Goal: Task Accomplishment & Management: Manage account settings

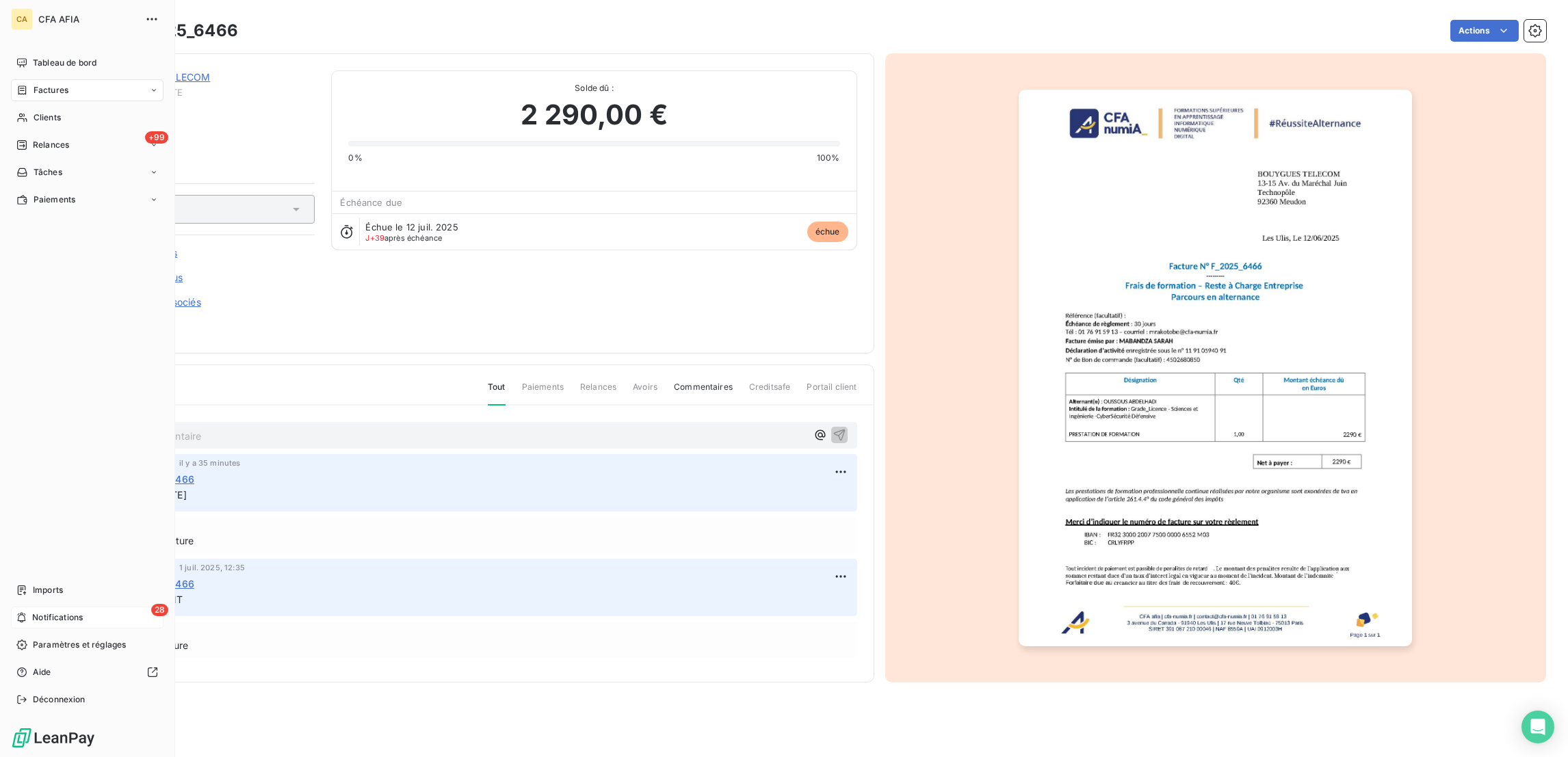
click at [55, 623] on span "Notifications" at bounding box center [58, 618] width 51 height 13
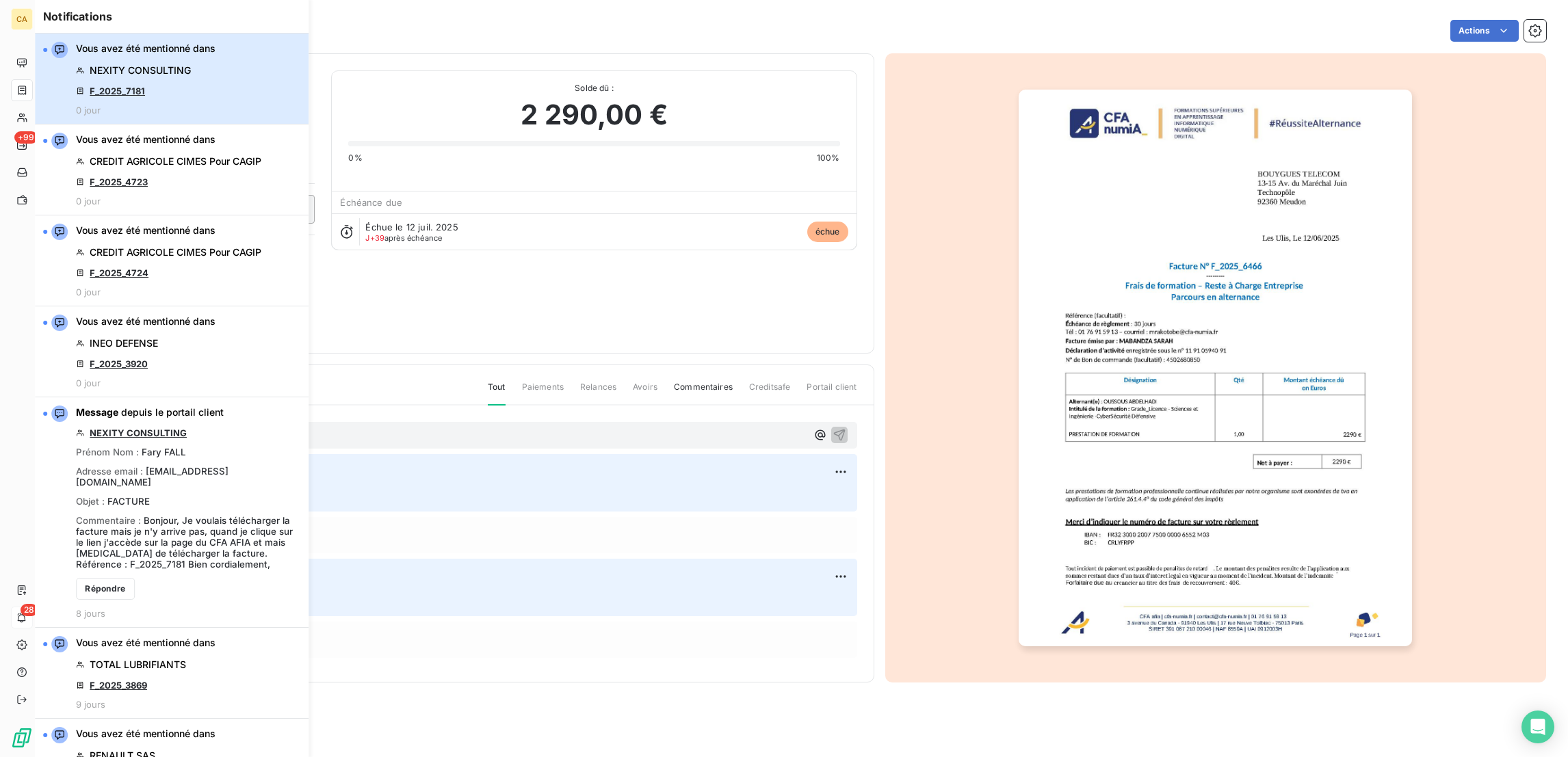
click at [214, 45] on button "Vous avez été mentionné dans NEXITY CONSULTING F_2025_7181 0 jour" at bounding box center [172, 79] width 274 height 91
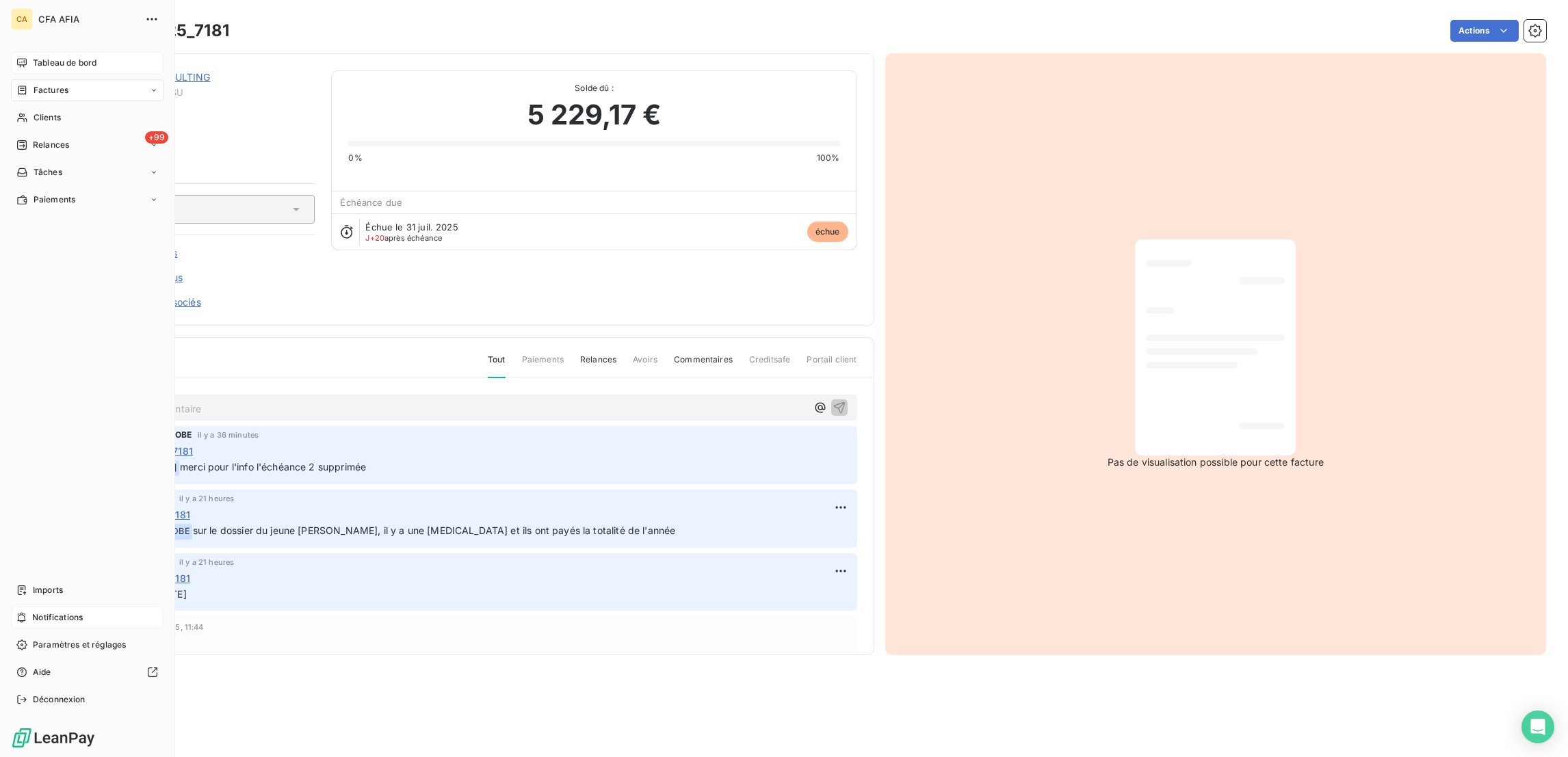
click at [33, 57] on span "Tableau de bord" at bounding box center [64, 63] width 64 height 13
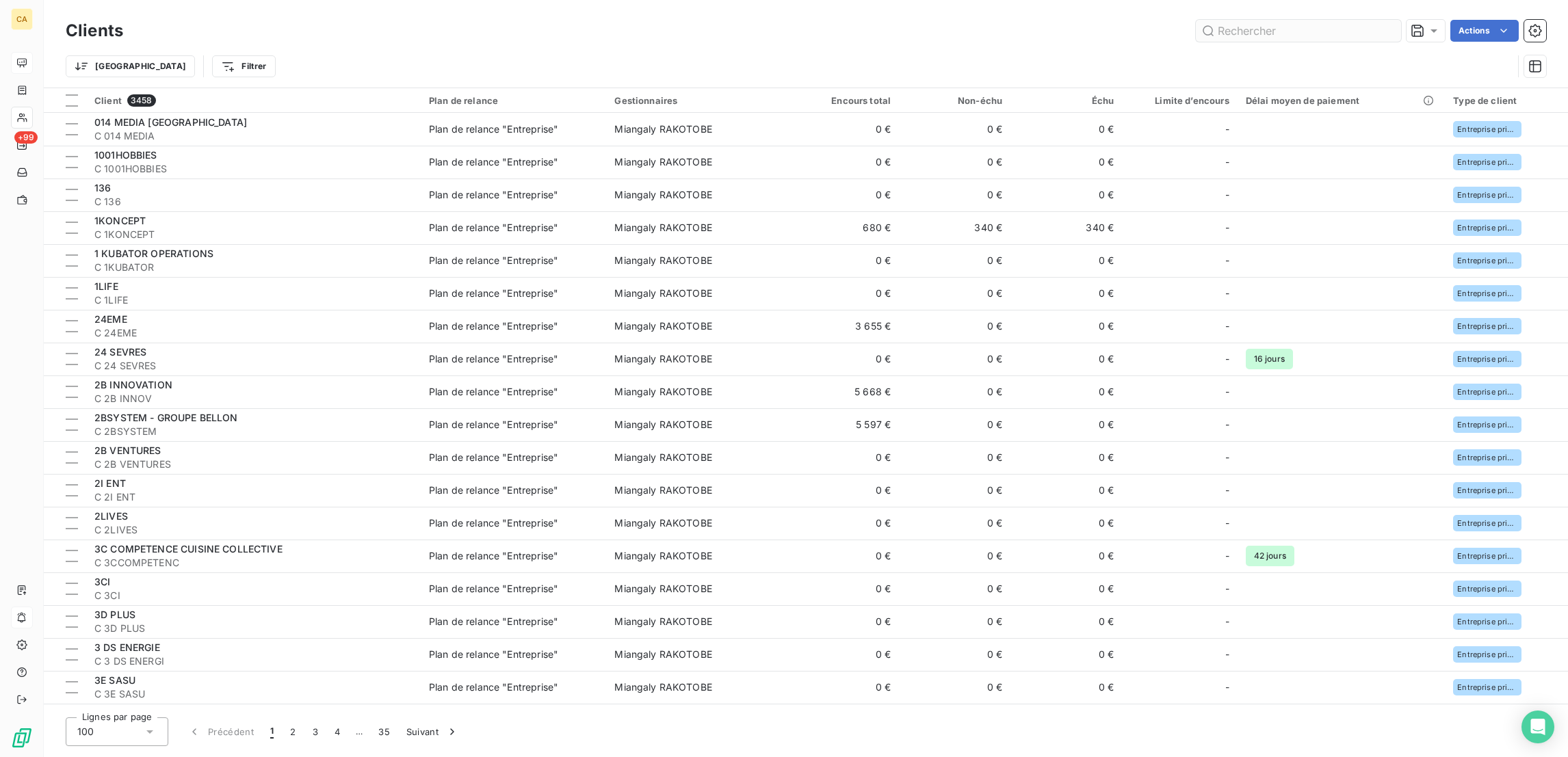
click at [1250, 26] on input "text" at bounding box center [1298, 30] width 205 height 22
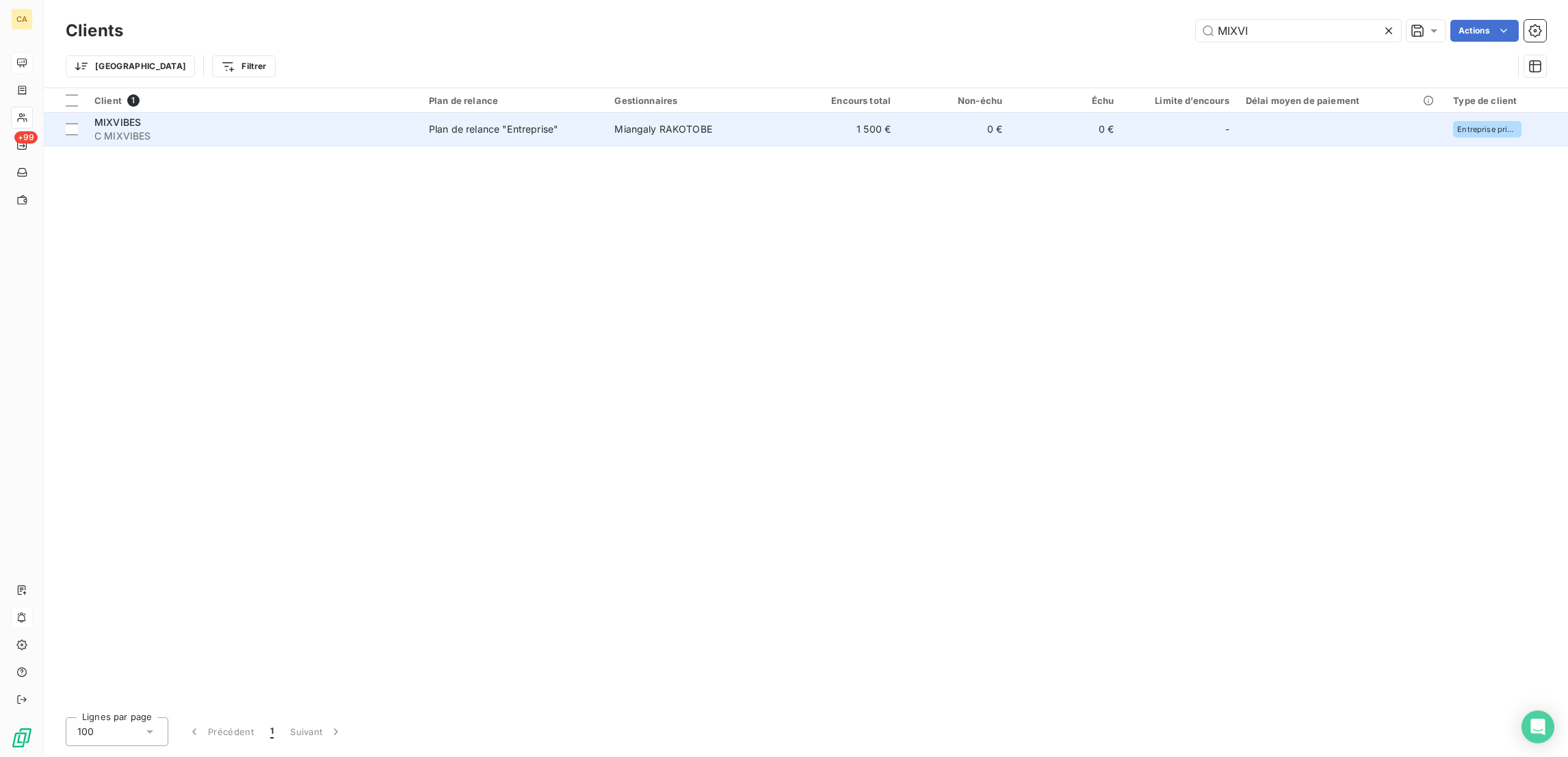
type input "MIXVI"
click at [573, 113] on td "Plan de relance "Entreprise"" at bounding box center [513, 129] width 186 height 32
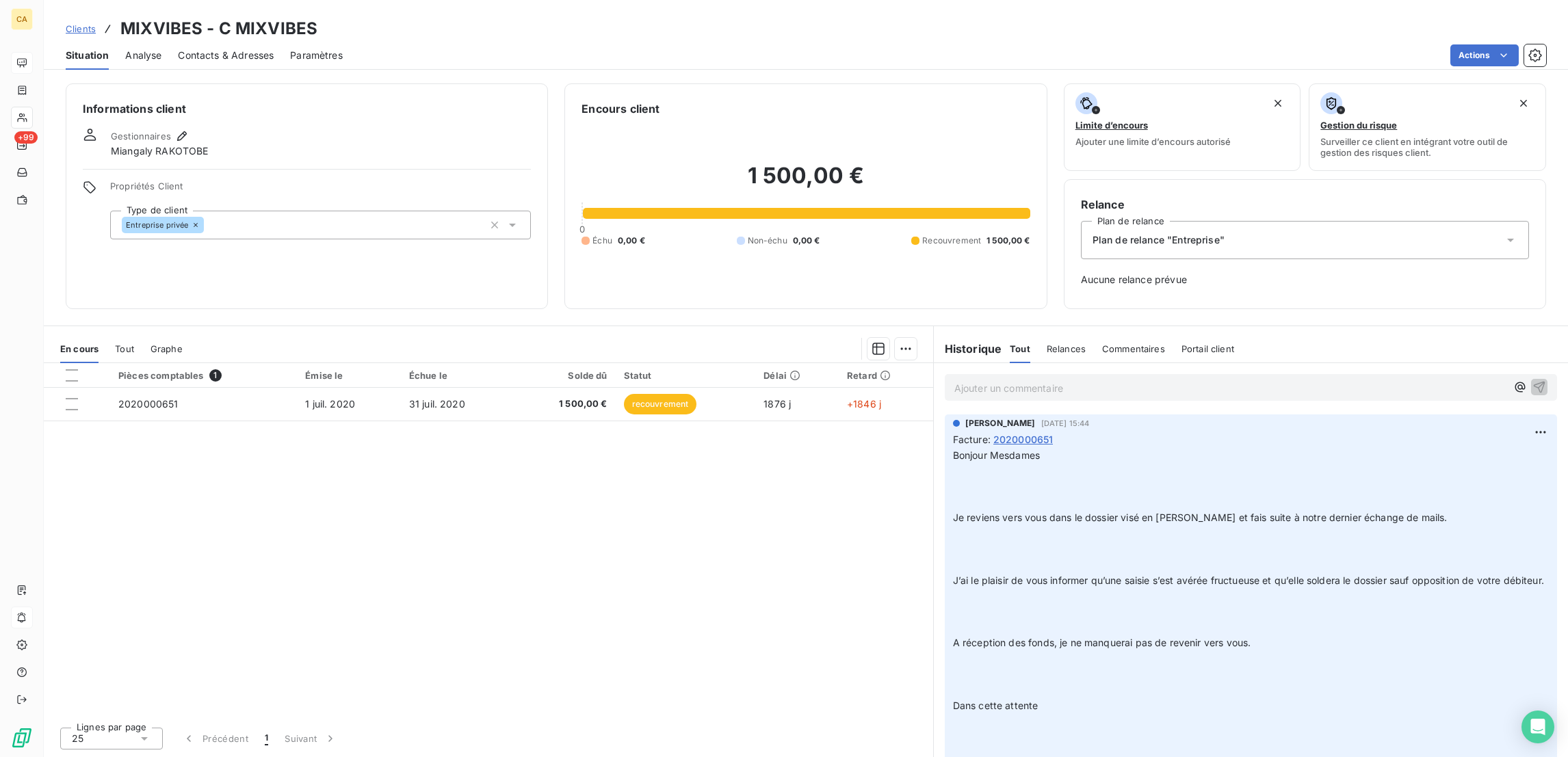
click at [1000, 380] on p "Ajouter un commentaire ﻿" at bounding box center [1230, 388] width 552 height 17
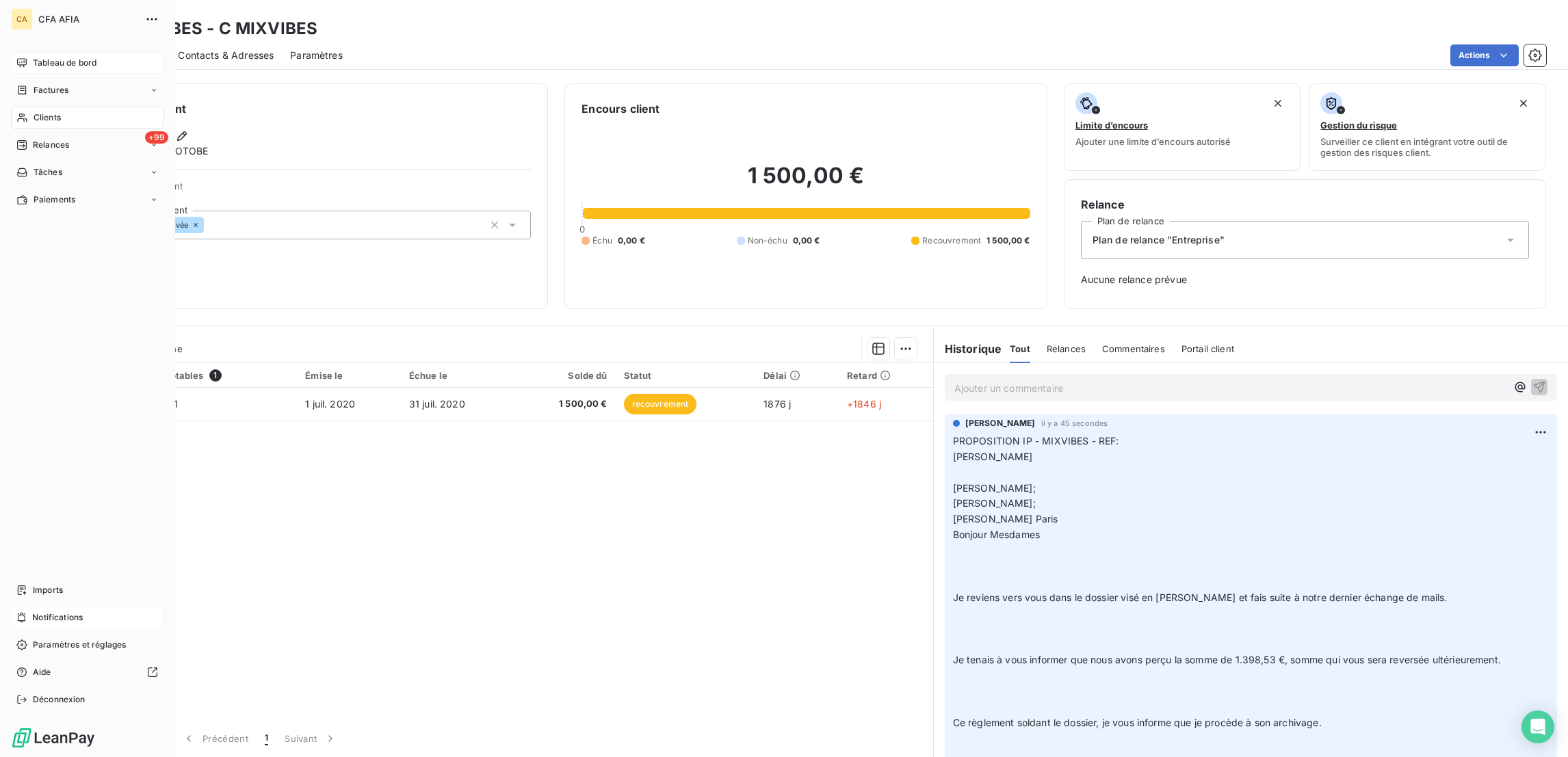
click at [20, 114] on icon at bounding box center [22, 118] width 10 height 9
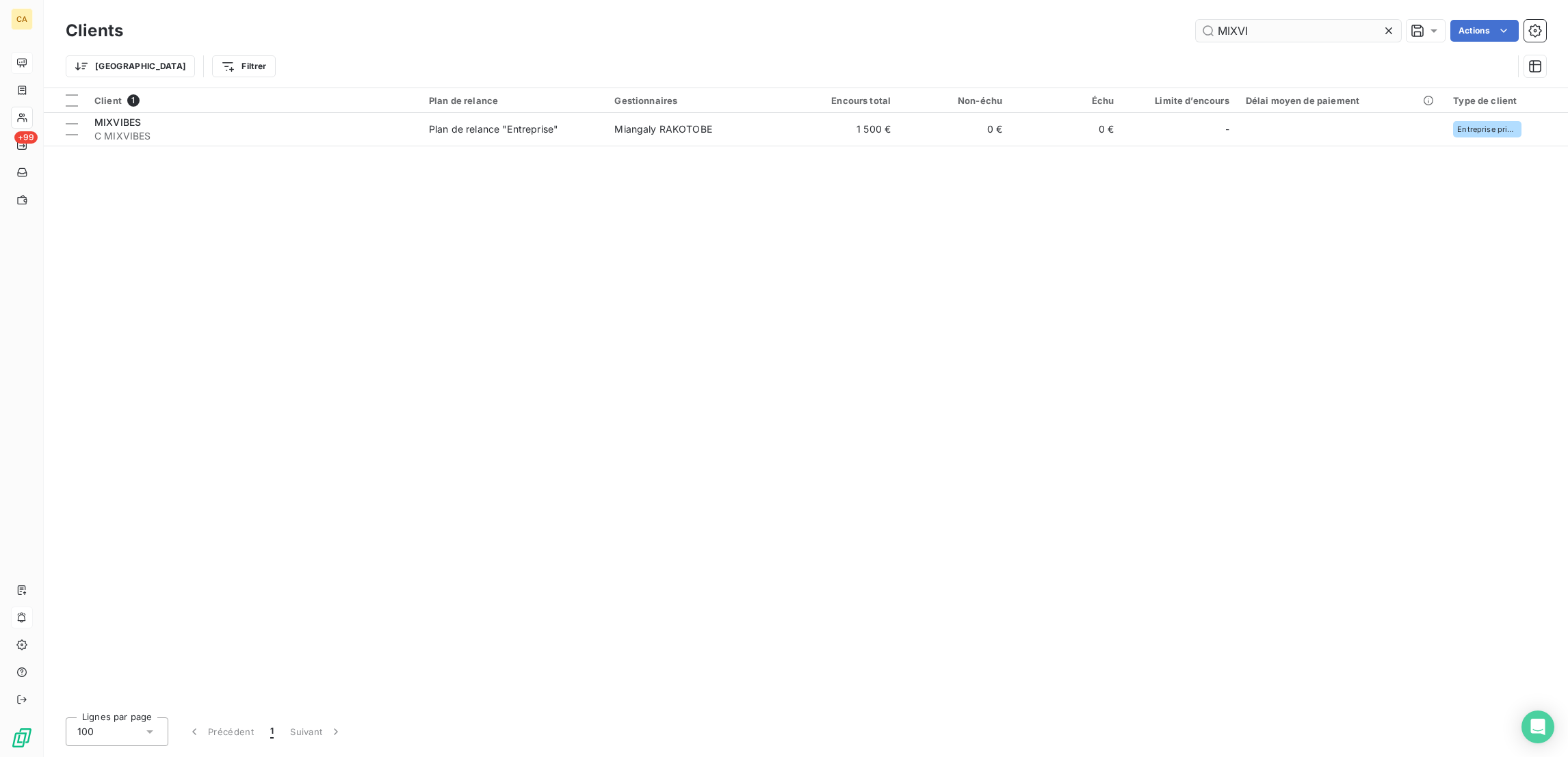
click at [1295, 20] on input "MIXVI" at bounding box center [1298, 30] width 205 height 22
click at [1293, 20] on input "MIXVI" at bounding box center [1298, 30] width 205 height 22
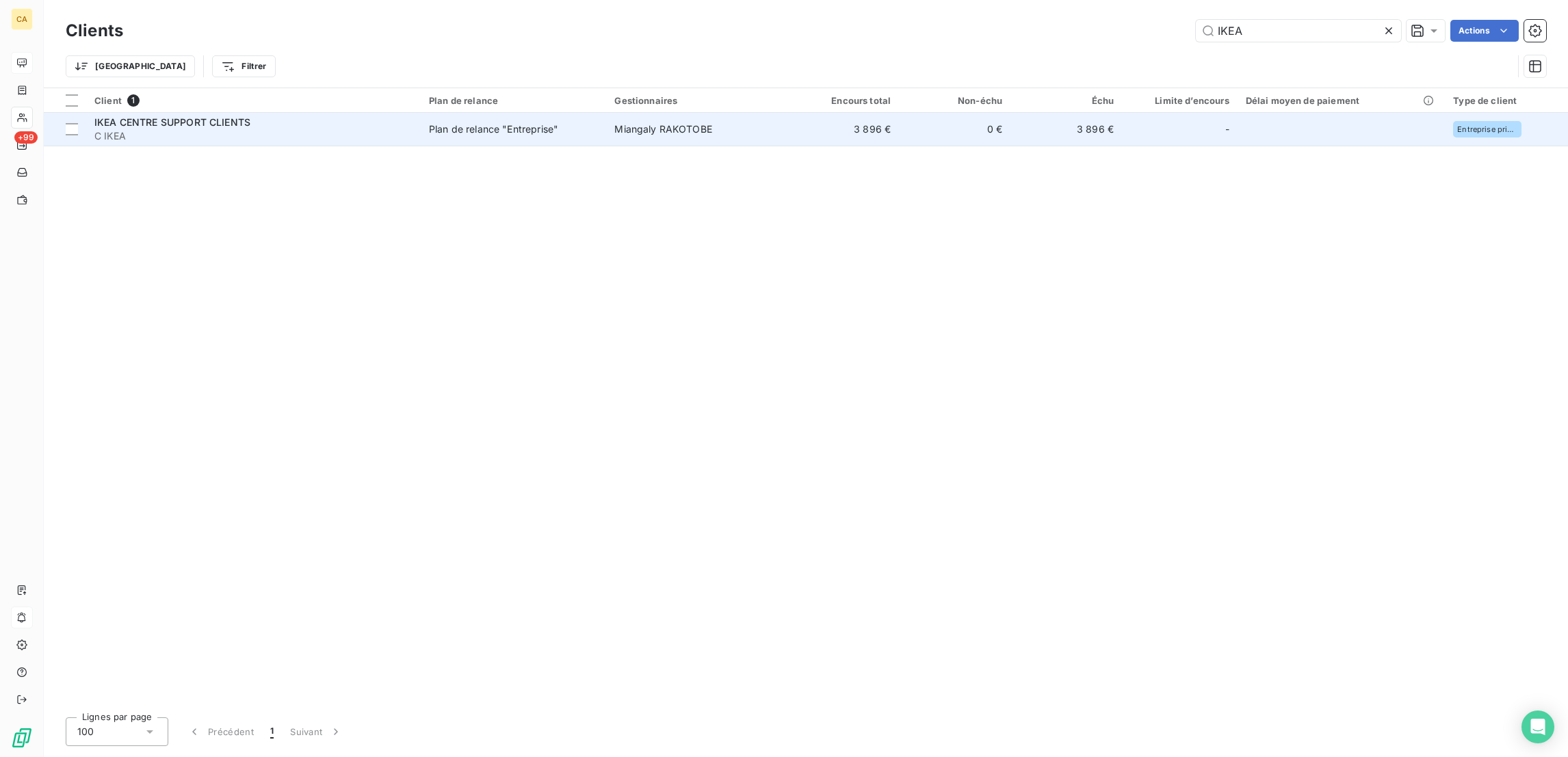
type input "IKEA"
click at [787, 120] on td "3 896 €" at bounding box center [843, 129] width 112 height 32
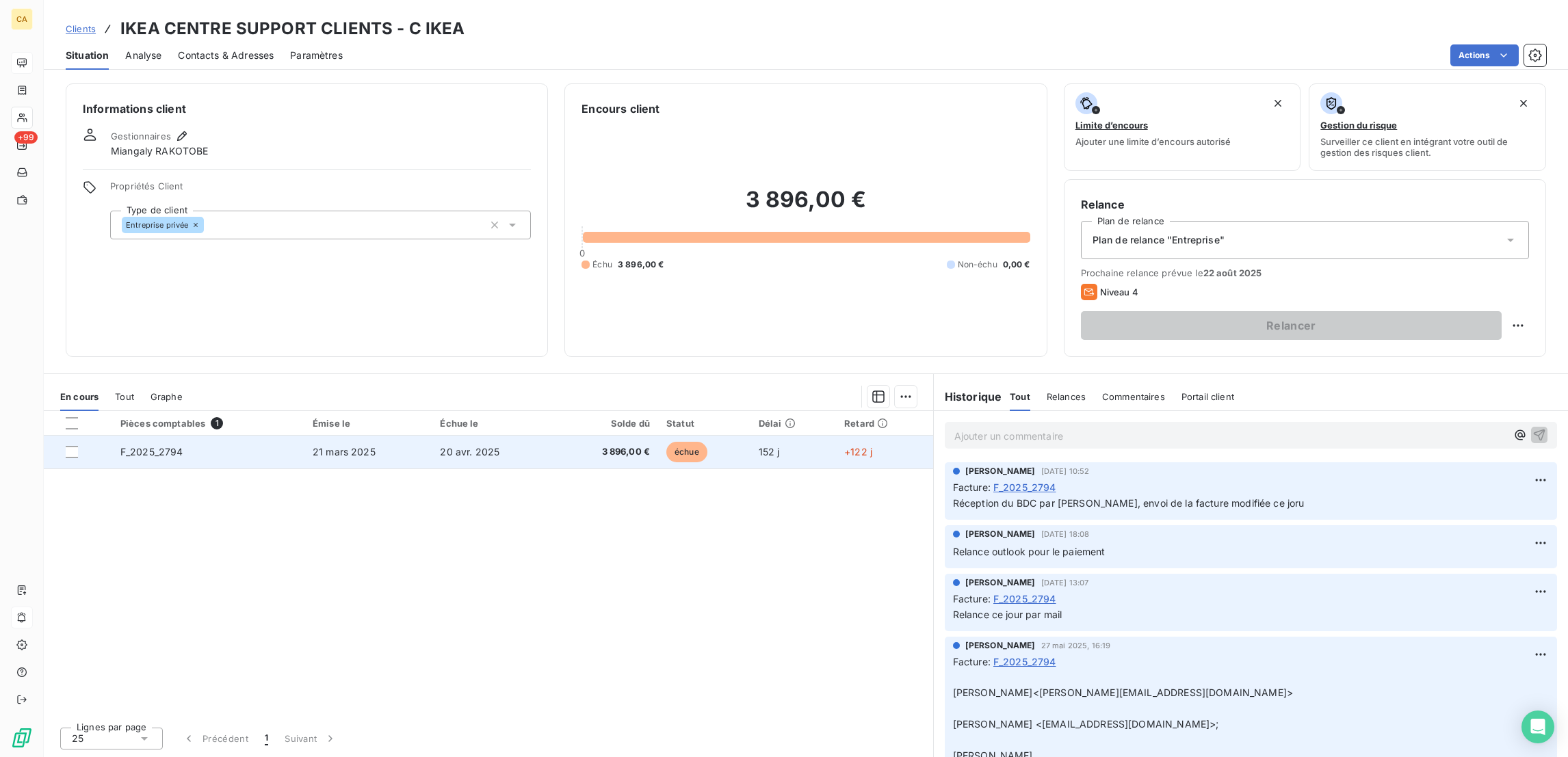
click at [481, 446] on span "20 avr. 2025" at bounding box center [469, 452] width 60 height 12
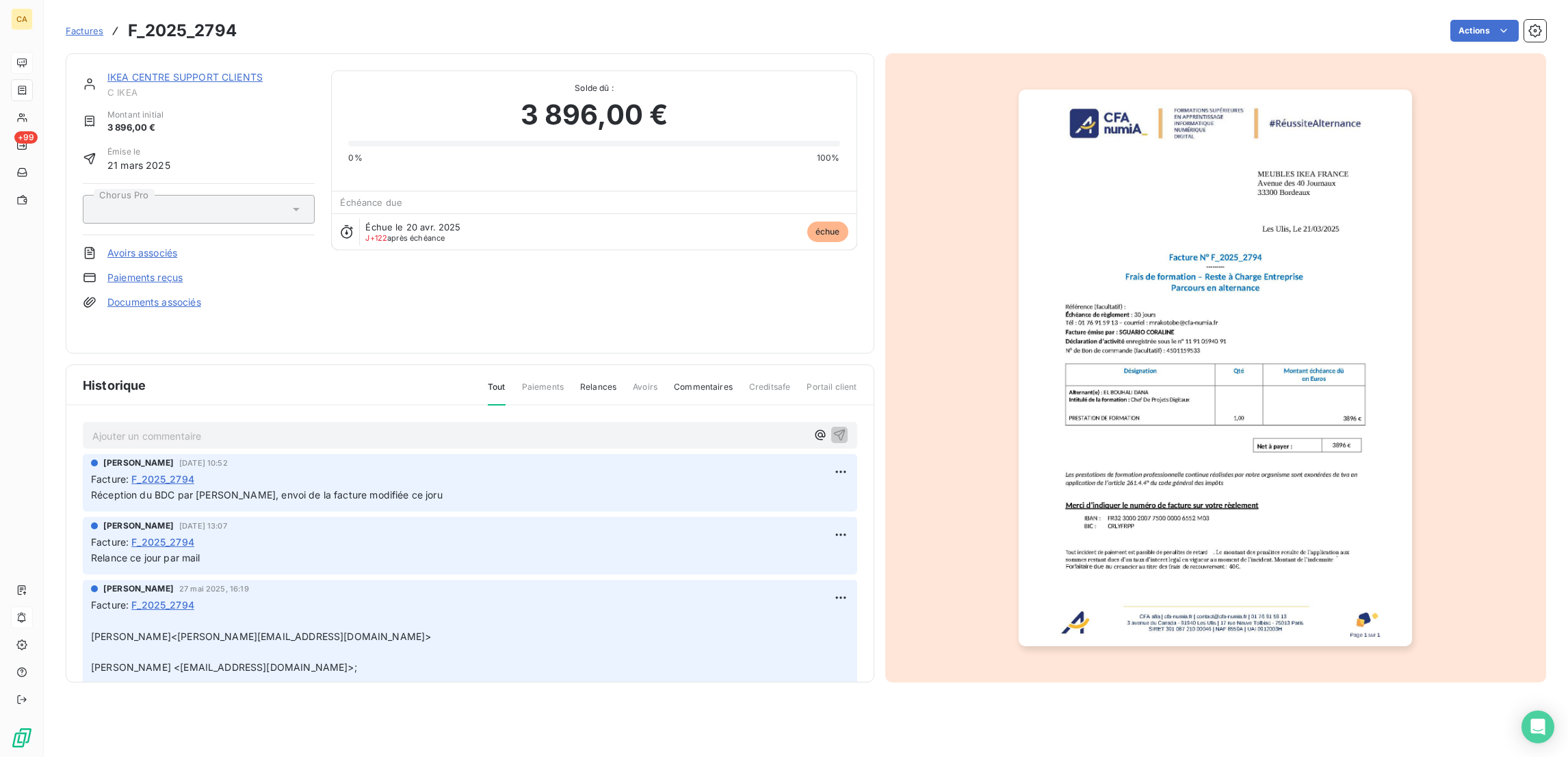
click at [301, 342] on div "IKEA CENTRE SUPPORT CLIENTS C IKEA Montant initial 3 896,00 € Émise le [DATE] C…" at bounding box center [469, 367] width 808 height 629
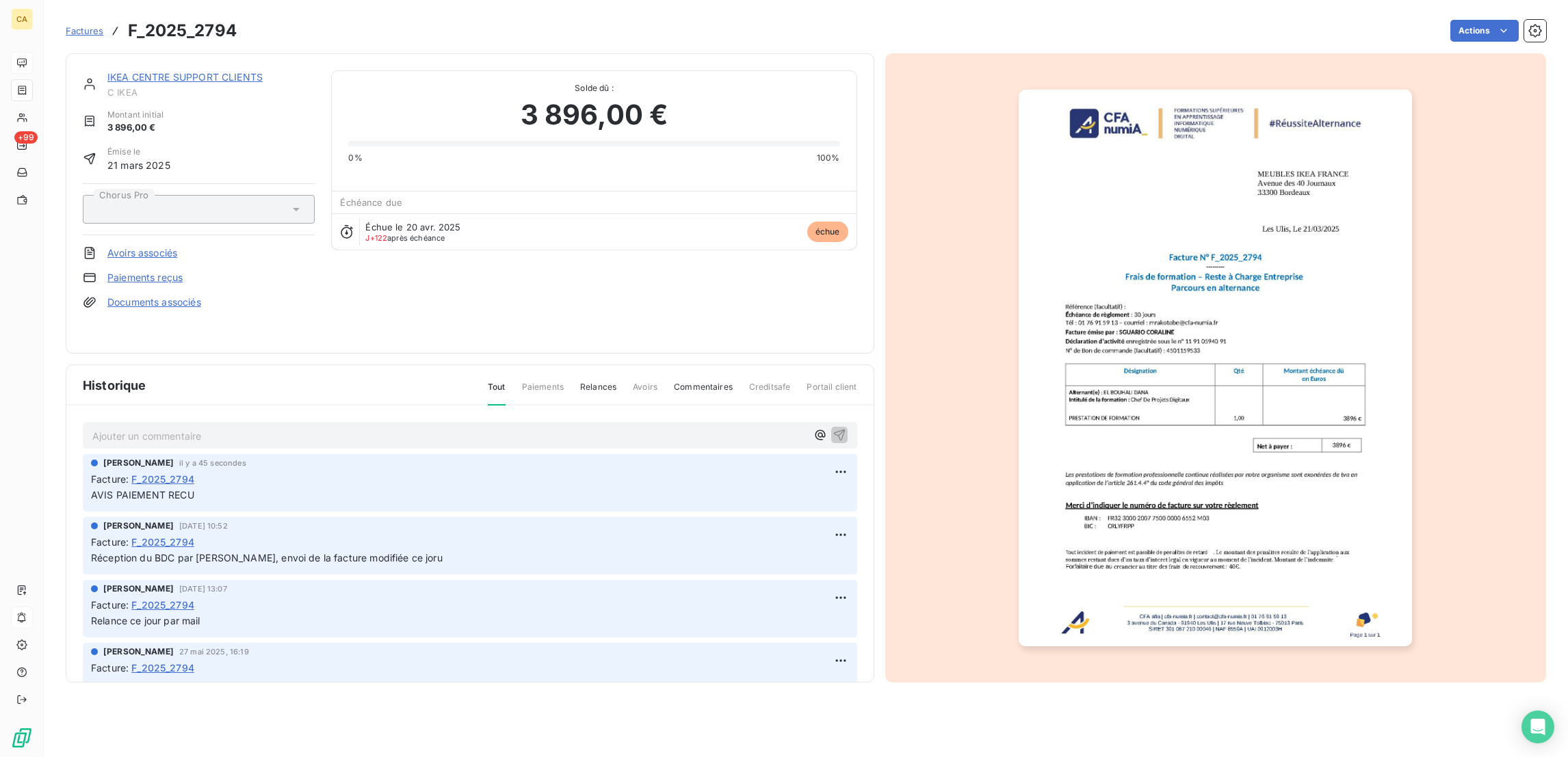
click at [186, 57] on div "IKEA CENTRE SUPPORT CLIENTS C IKEA Montant initial 3 896,00 € Émise le [DATE] C…" at bounding box center [469, 203] width 808 height 300
click at [180, 58] on div "IKEA CENTRE SUPPORT CLIENTS C IKEA Montant initial 3 896,00 € Émise le [DATE] C…" at bounding box center [469, 203] width 808 height 300
click at [187, 71] on link "IKEA CENTRE SUPPORT CLIENTS" at bounding box center [185, 77] width 155 height 12
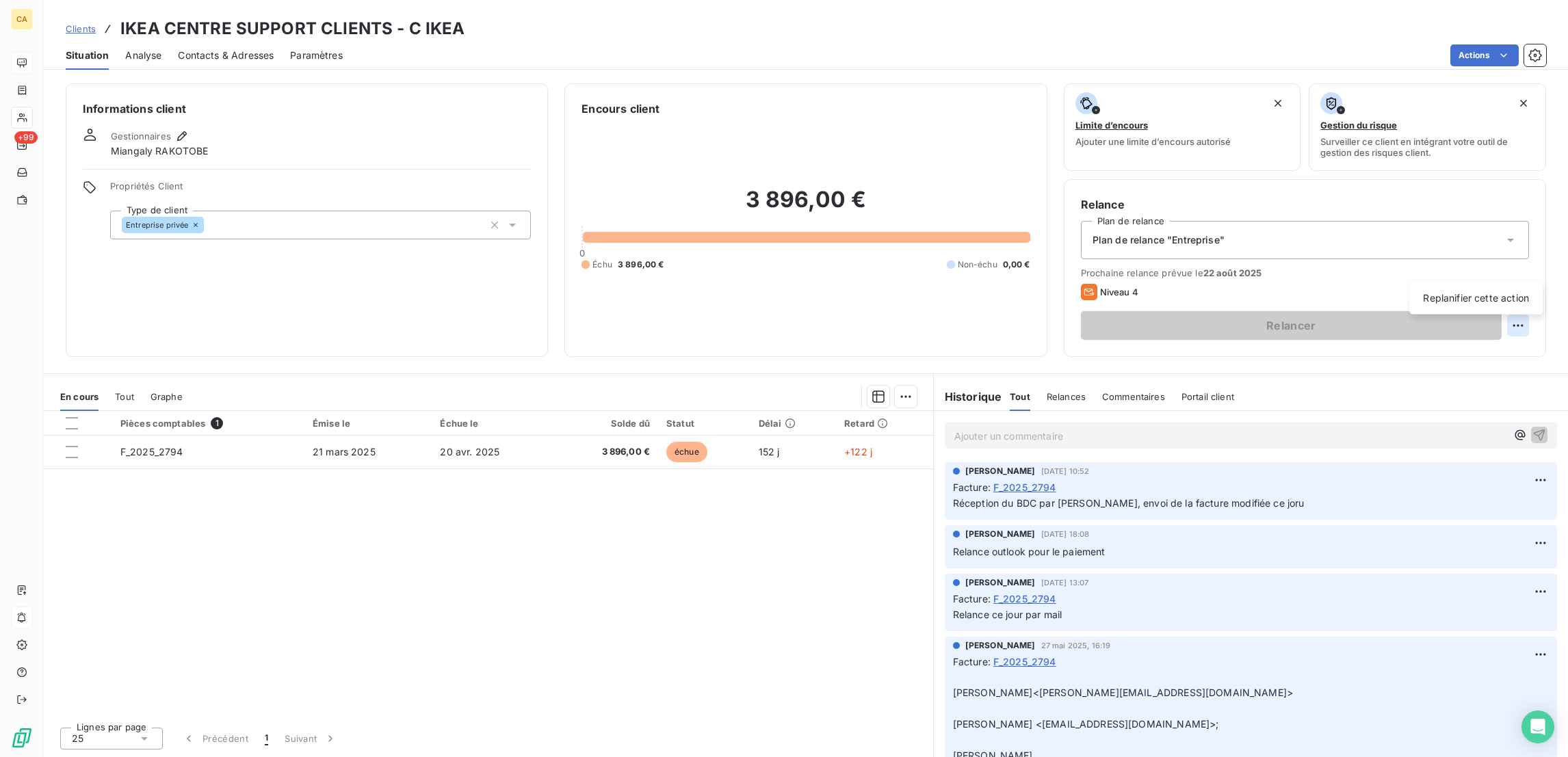
click at [1532, 258] on html "CA +99 Clients IKEA CENTRE SUPPORT CLIENTS - C IKEA Situation Analyse Contacts …" at bounding box center [784, 378] width 1568 height 757
click at [1516, 288] on div "Replanifier cette action" at bounding box center [1475, 298] width 123 height 22
select select "7"
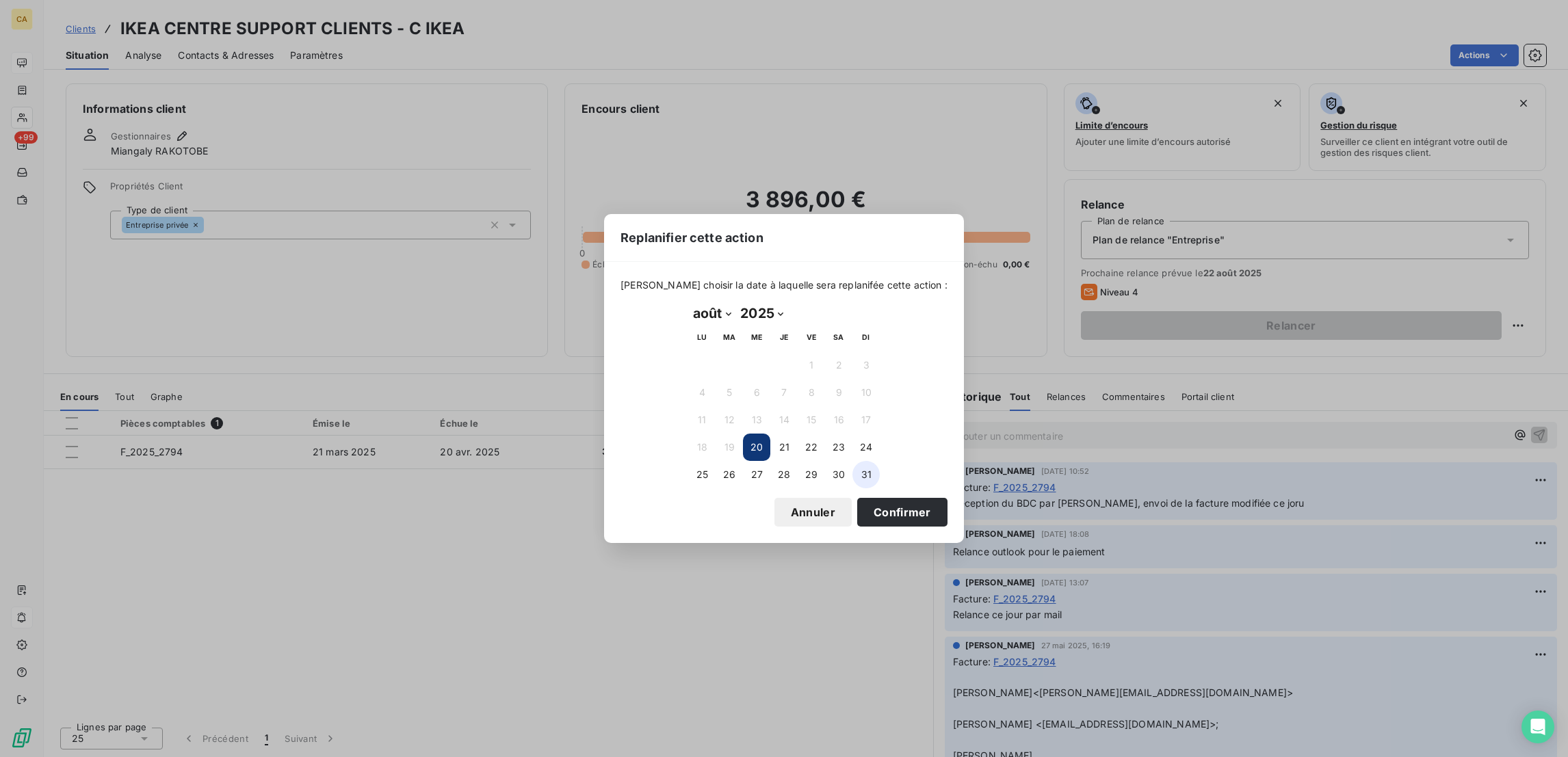
click at [865, 468] on button "31" at bounding box center [866, 474] width 27 height 27
click at [857, 505] on button "Confirmer" at bounding box center [902, 512] width 90 height 28
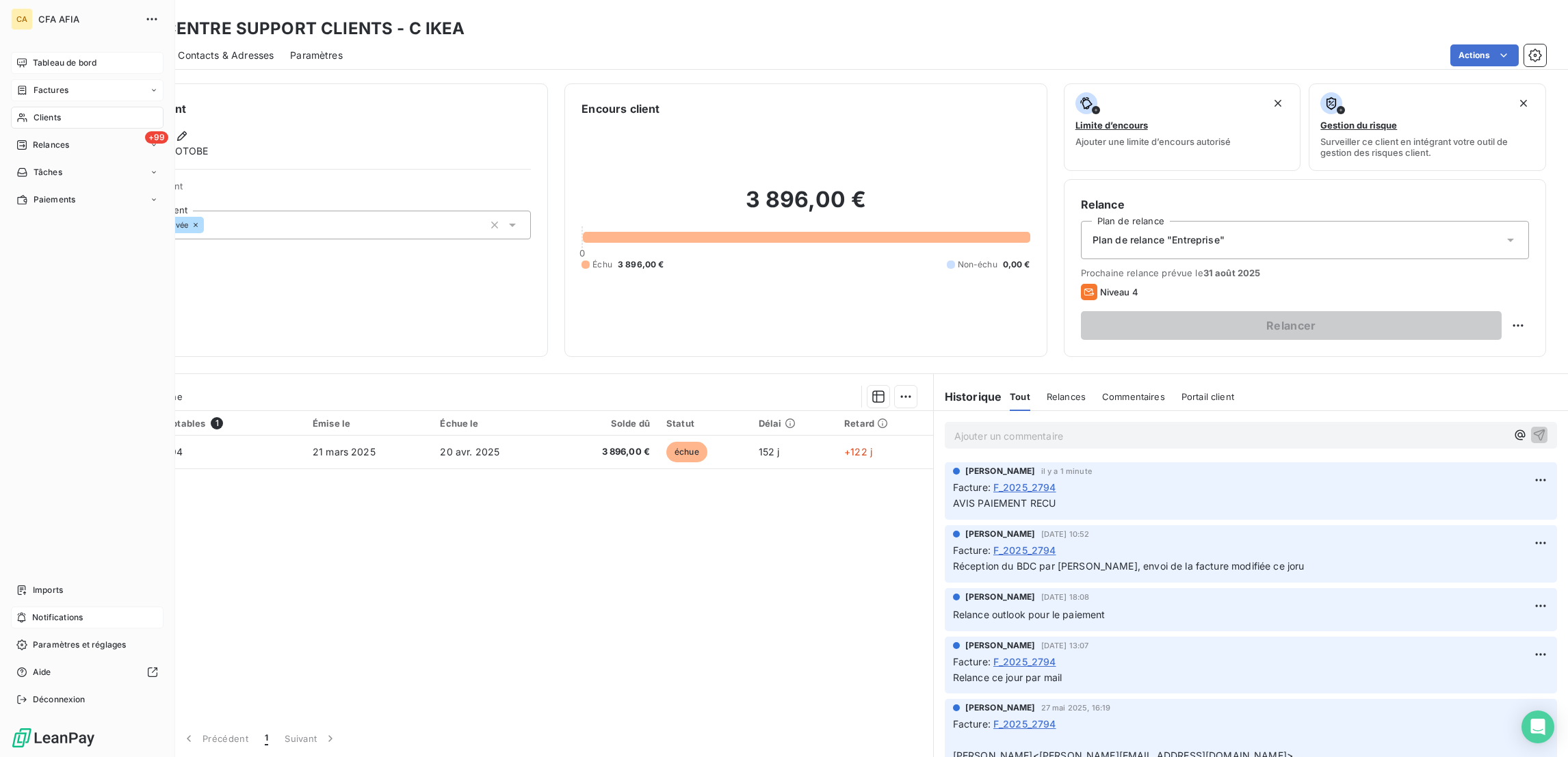
drag, startPoint x: 31, startPoint y: 67, endPoint x: 109, endPoint y: 66, distance: 78.0
click at [33, 84] on span "Factures" at bounding box center [51, 90] width 35 height 13
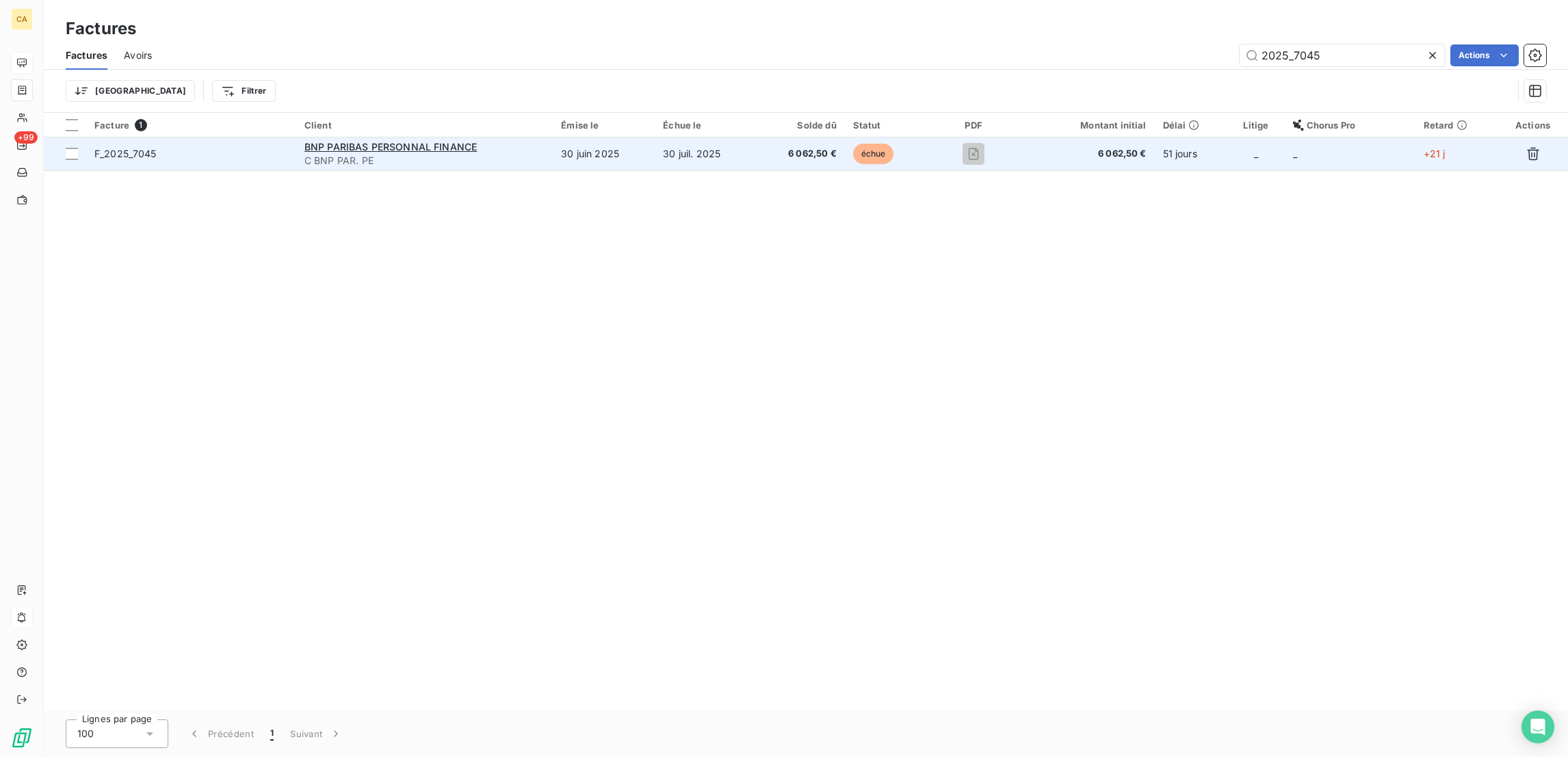
type input "2025_7045"
click at [581, 137] on td "30 juin 2025" at bounding box center [604, 153] width 102 height 32
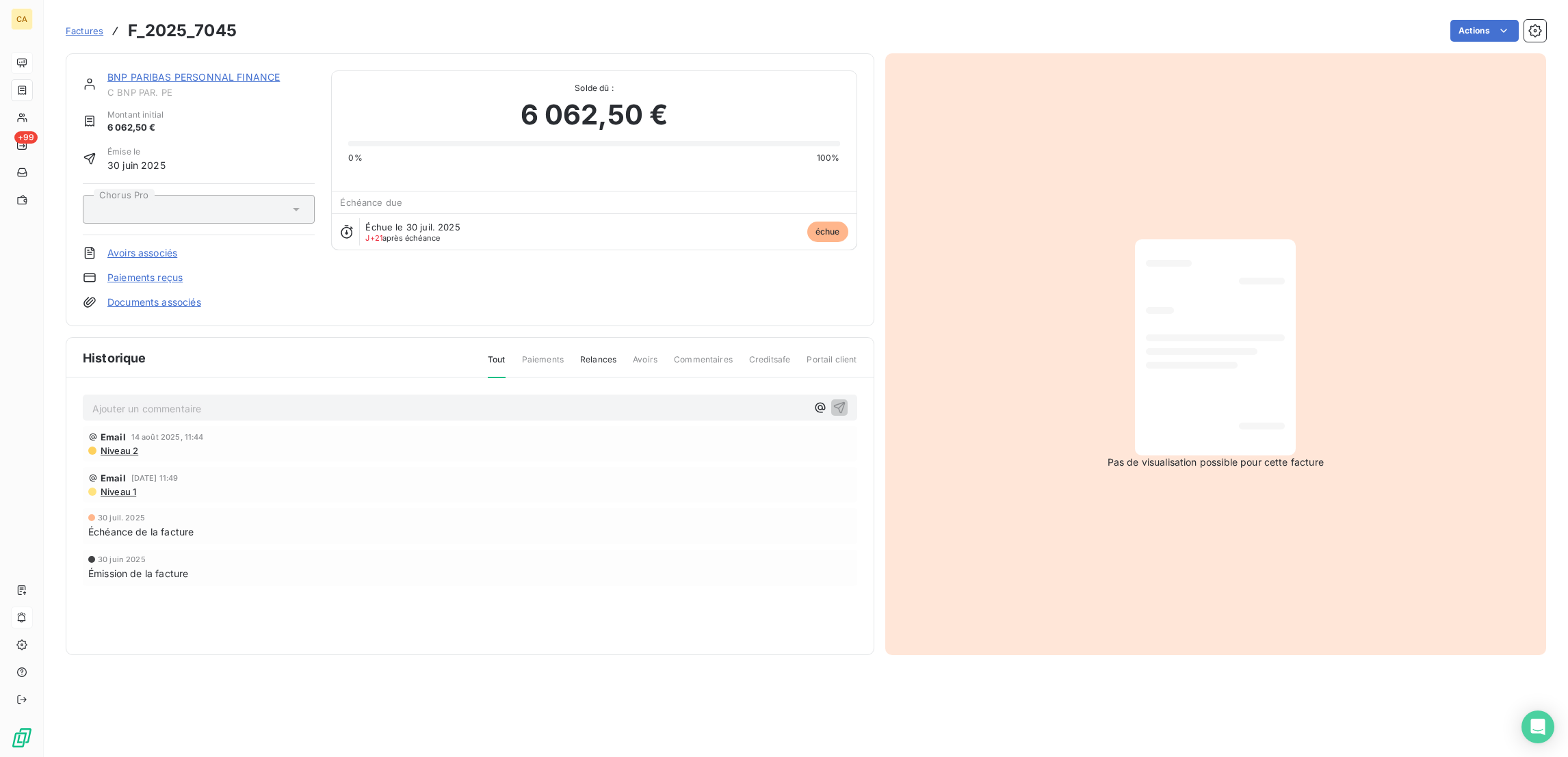
click at [300, 400] on p "Ajouter un commentaire ﻿" at bounding box center [449, 407] width 714 height 17
click at [303, 400] on p "Ajouter un commentaire ﻿" at bounding box center [449, 407] width 714 height 17
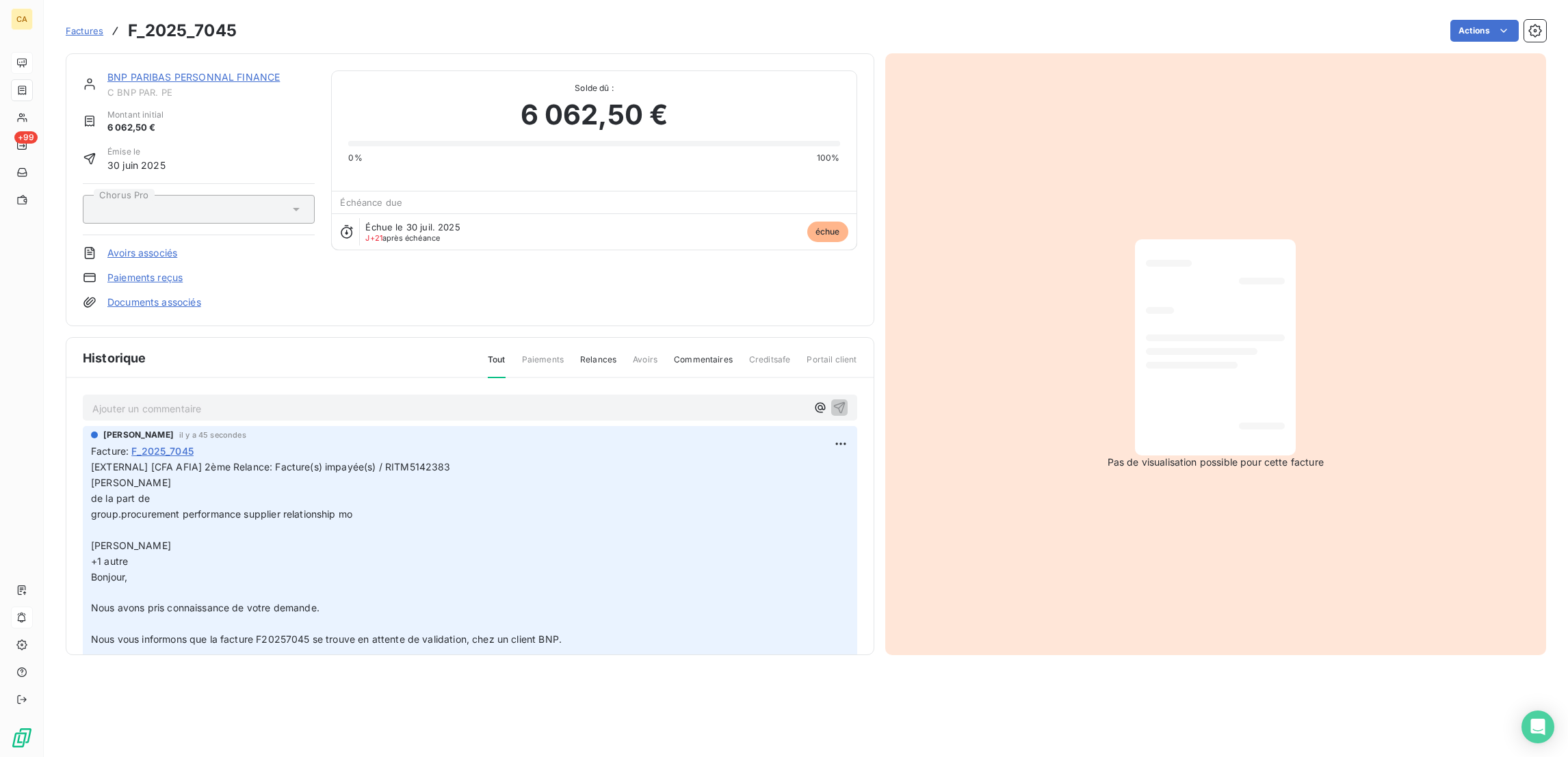
click at [215, 71] on link "BNP PARIBAS PERSONNAL FINANCE" at bounding box center [193, 77] width 173 height 12
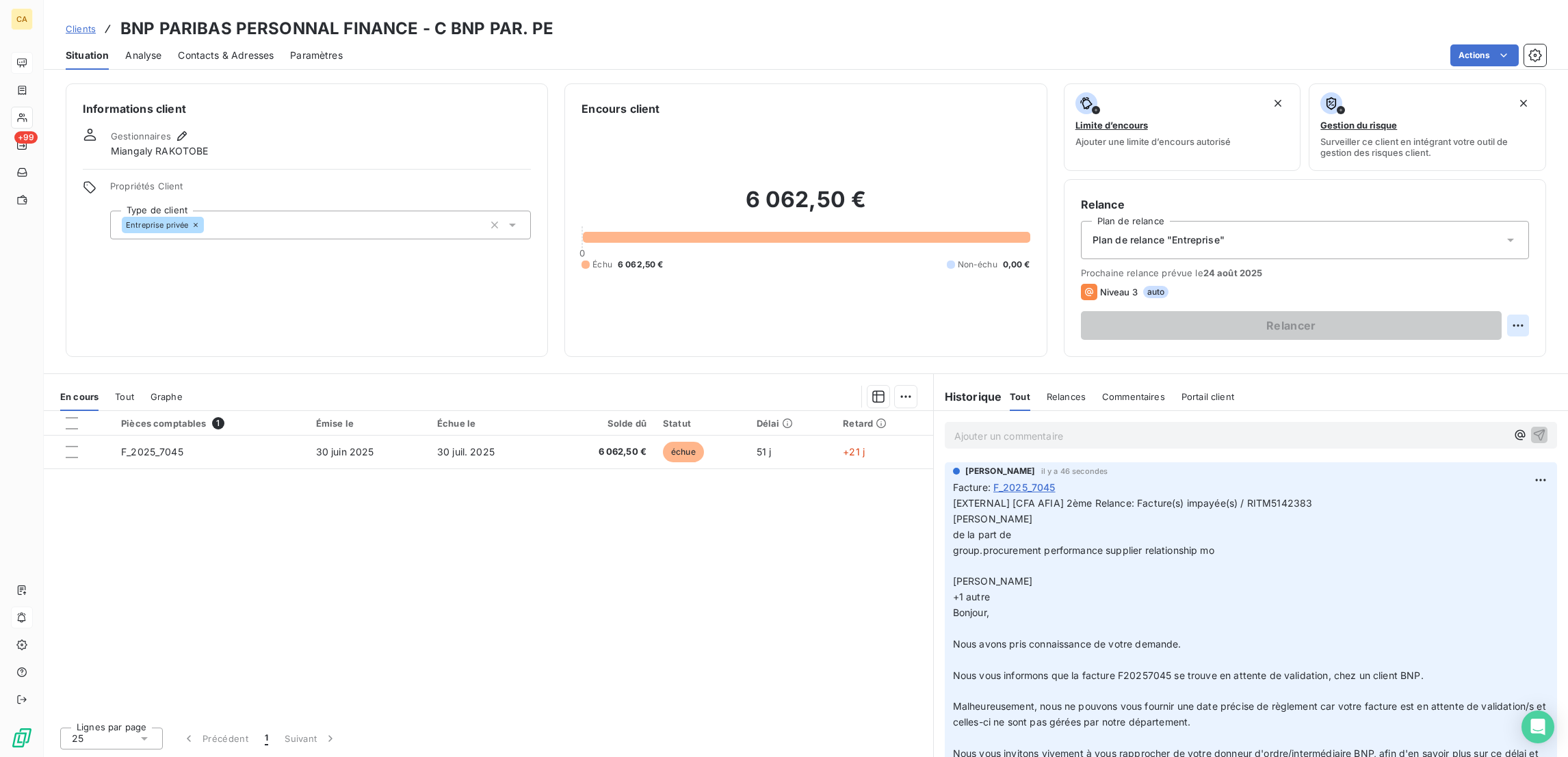
click at [1532, 260] on html "CA +99 Clients BNP PARIBAS PERSONNAL FINANCE - C BNP PAR. PE Situation Analyse …" at bounding box center [784, 378] width 1568 height 757
click at [1480, 297] on div "Replanifier cette action" at bounding box center [1475, 298] width 123 height 22
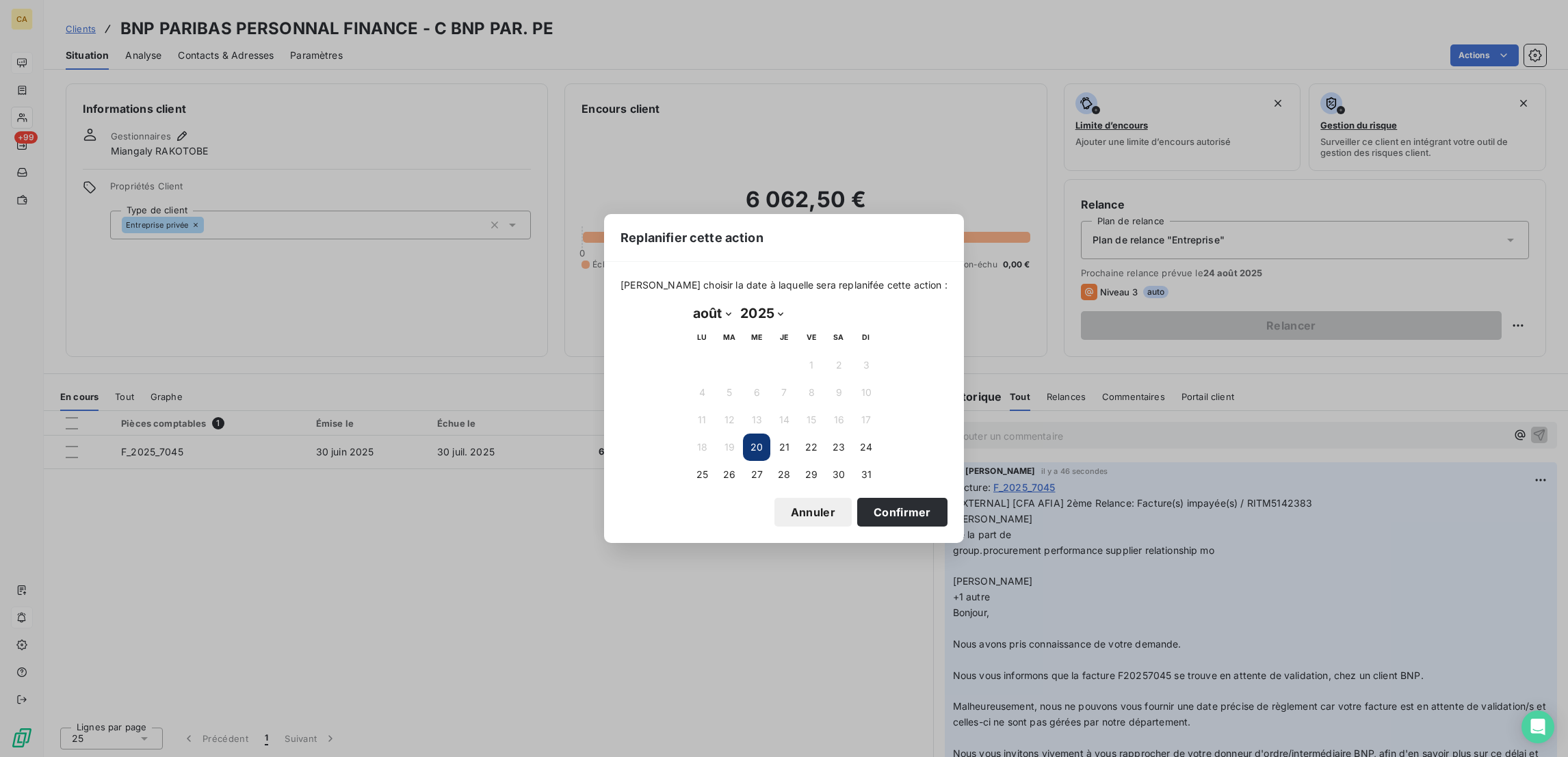
click at [721, 308] on select "janvier février mars avril mai juin juillet août septembre octobre novembre déc…" at bounding box center [712, 313] width 47 height 22
select select "8"
click at [688, 303] on select "janvier février mars avril mai juin juillet août septembre octobre novembre déc…" at bounding box center [712, 313] width 47 height 22
click at [758, 383] on button "10" at bounding box center [756, 393] width 27 height 27
click at [857, 505] on button "Confirmer" at bounding box center [902, 512] width 90 height 28
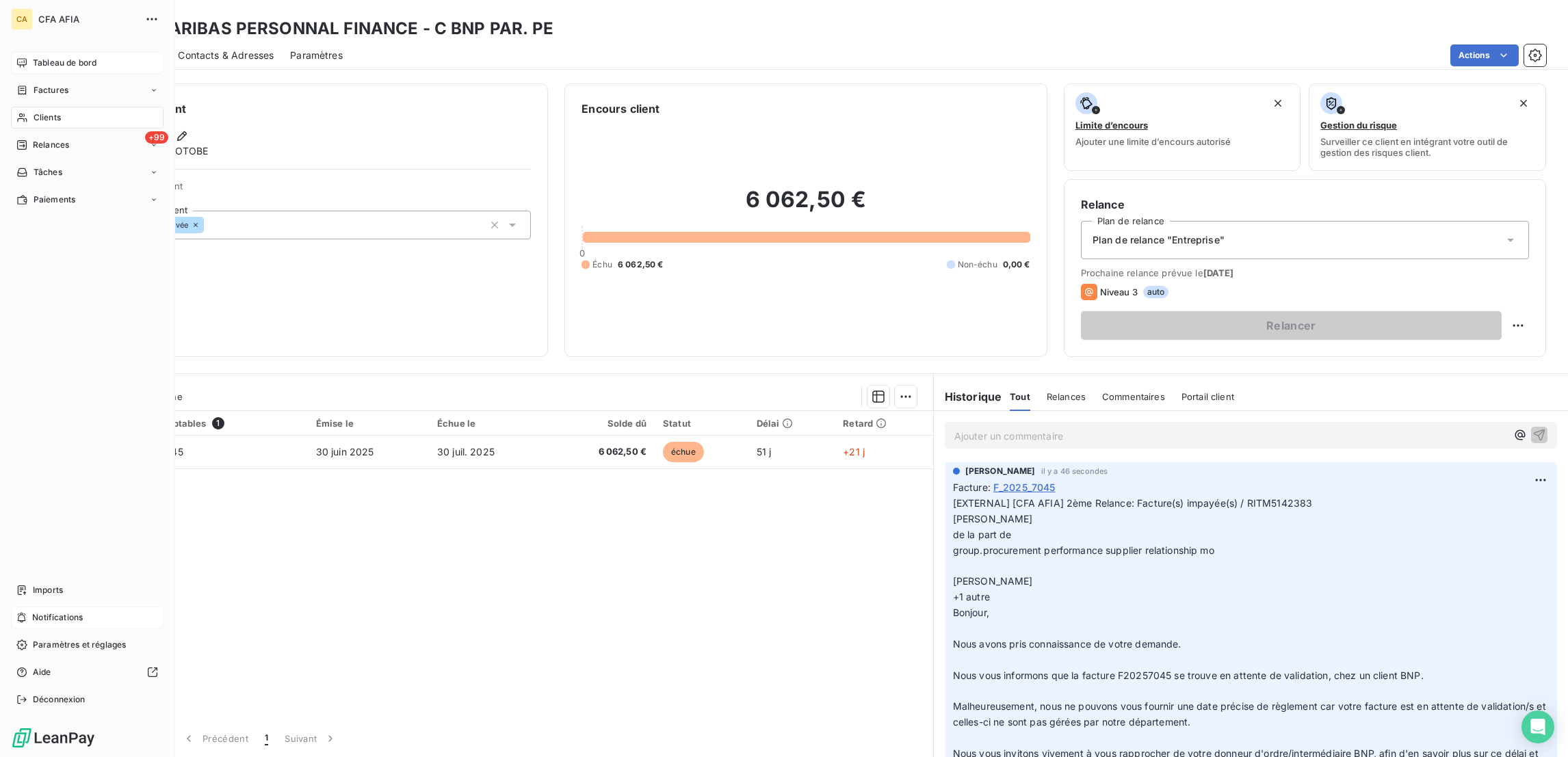
click at [17, 112] on icon at bounding box center [23, 117] width 12 height 11
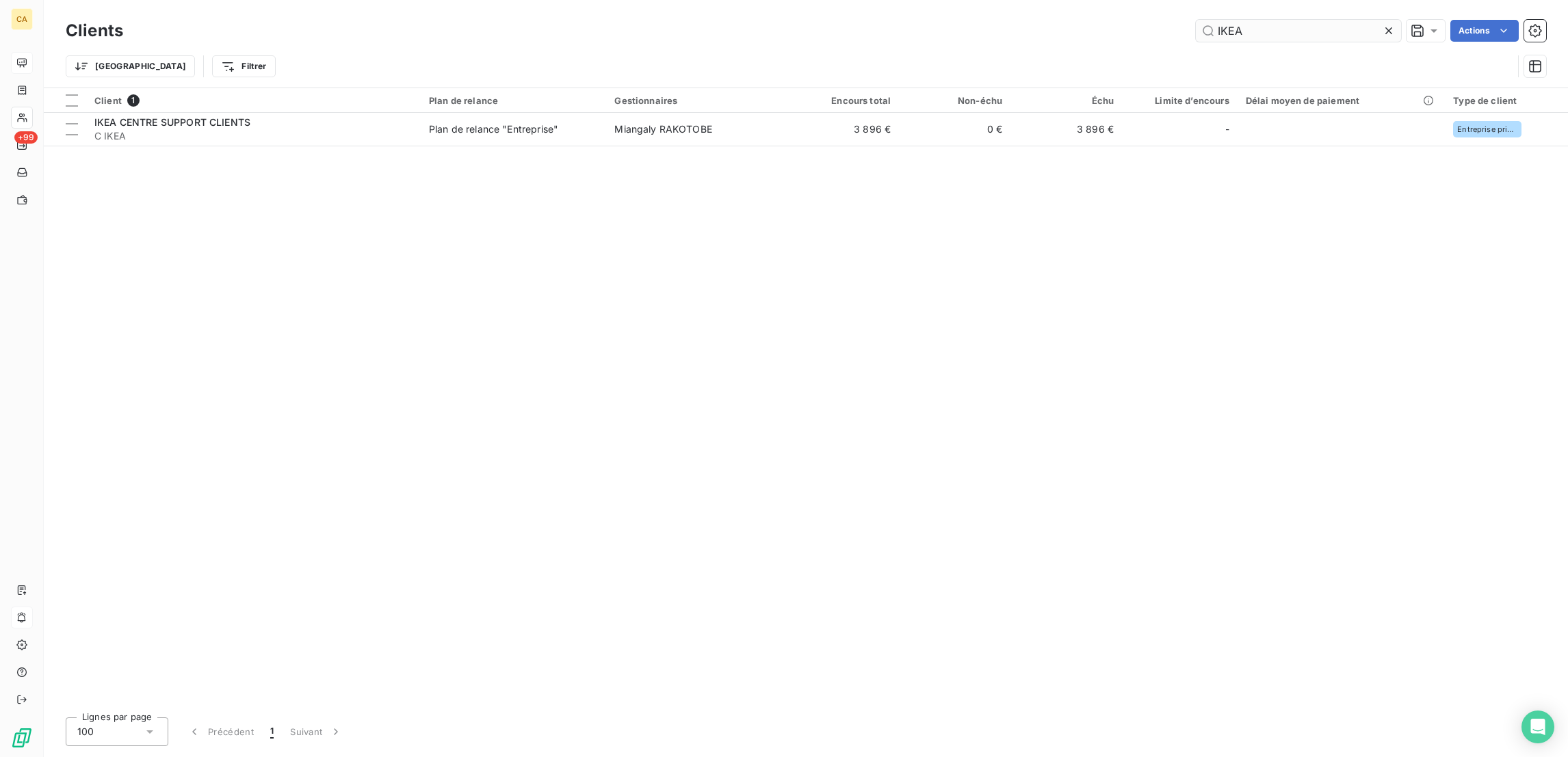
click at [1331, 20] on input "IKEA" at bounding box center [1298, 30] width 205 height 22
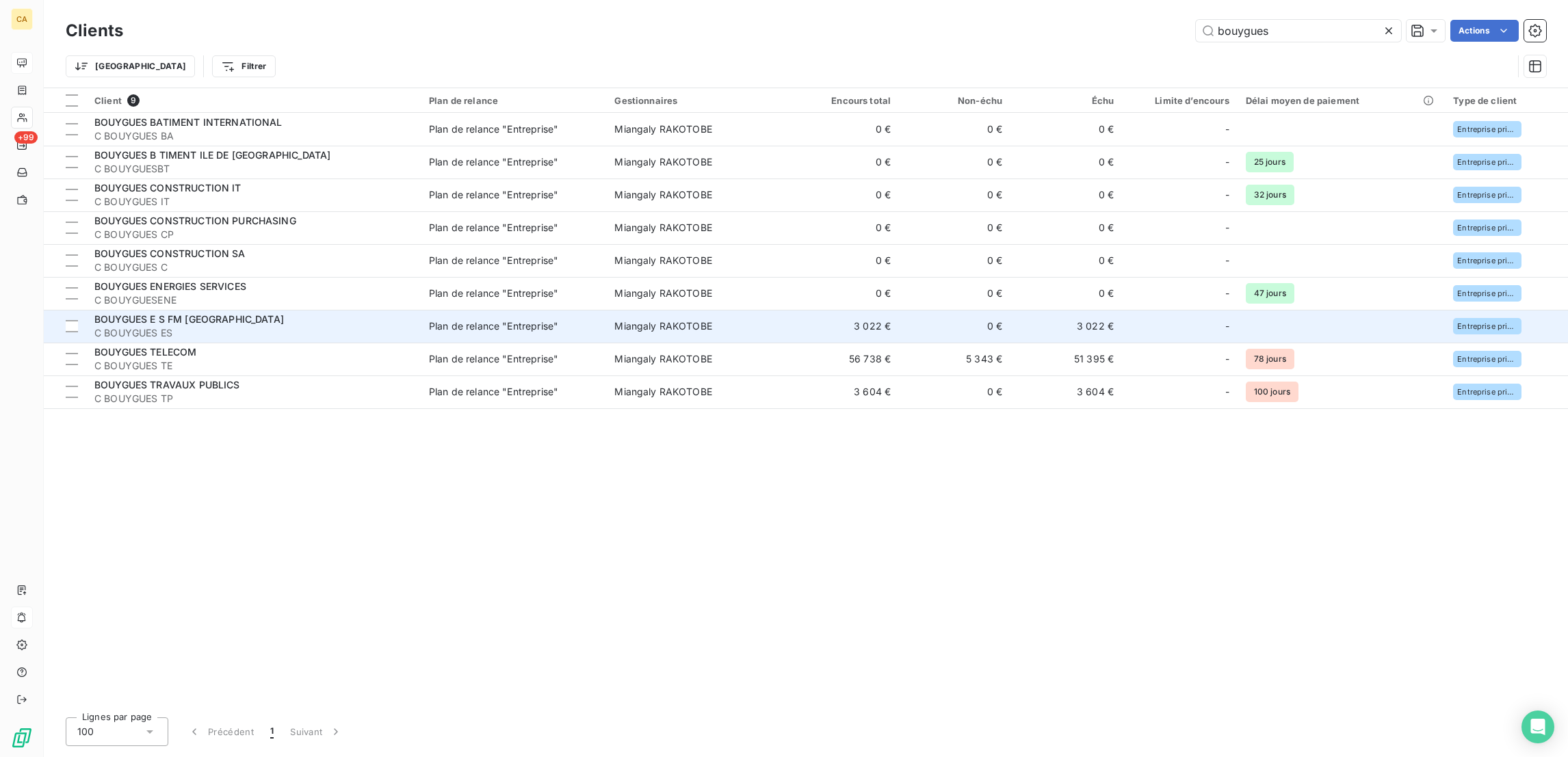
type input "bouygues"
click at [1010, 310] on td "3 022 €" at bounding box center [1066, 326] width 112 height 32
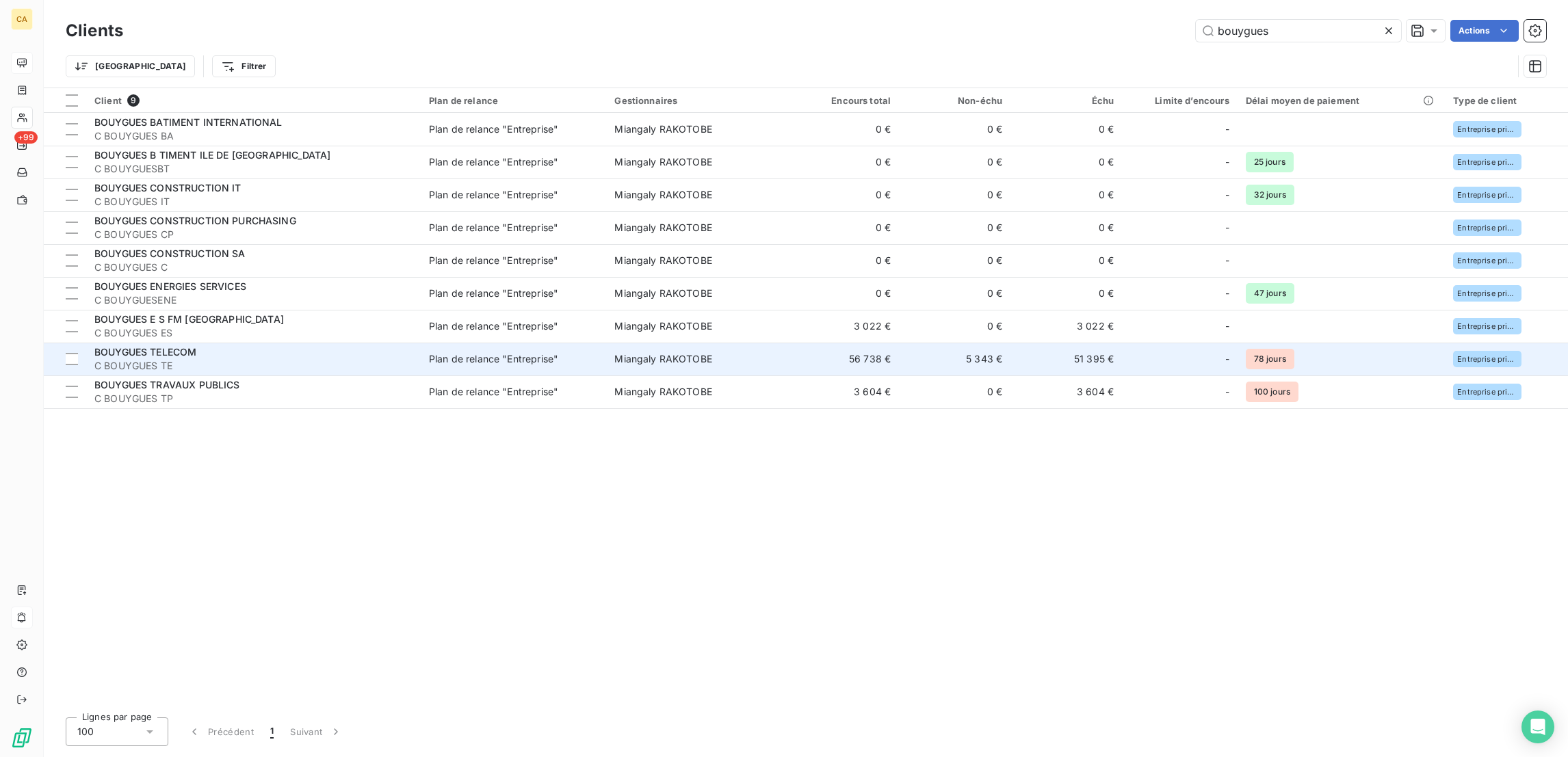
click at [1010, 343] on td "51 395 €" at bounding box center [1066, 358] width 112 height 32
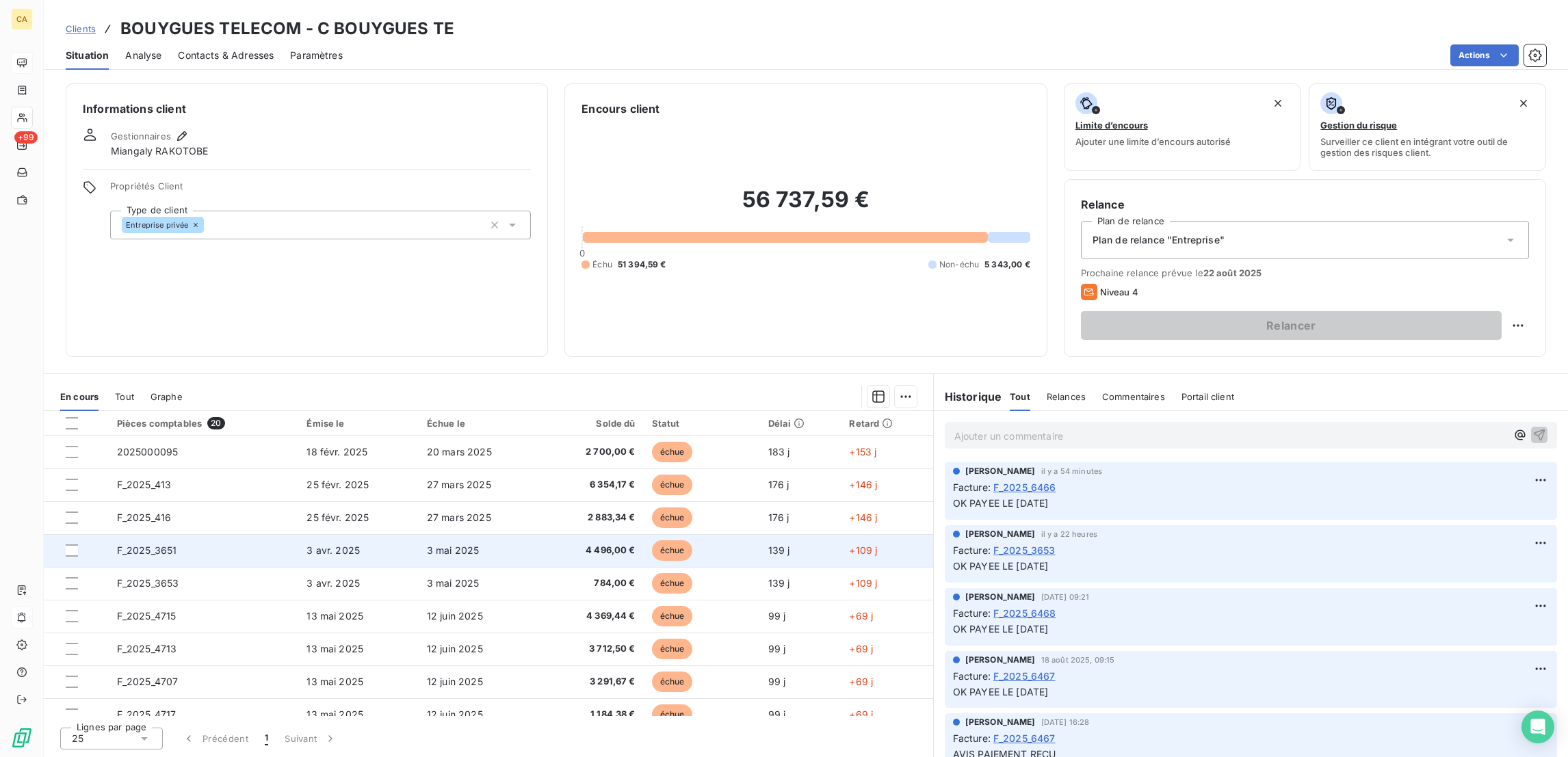
scroll to position [136, 0]
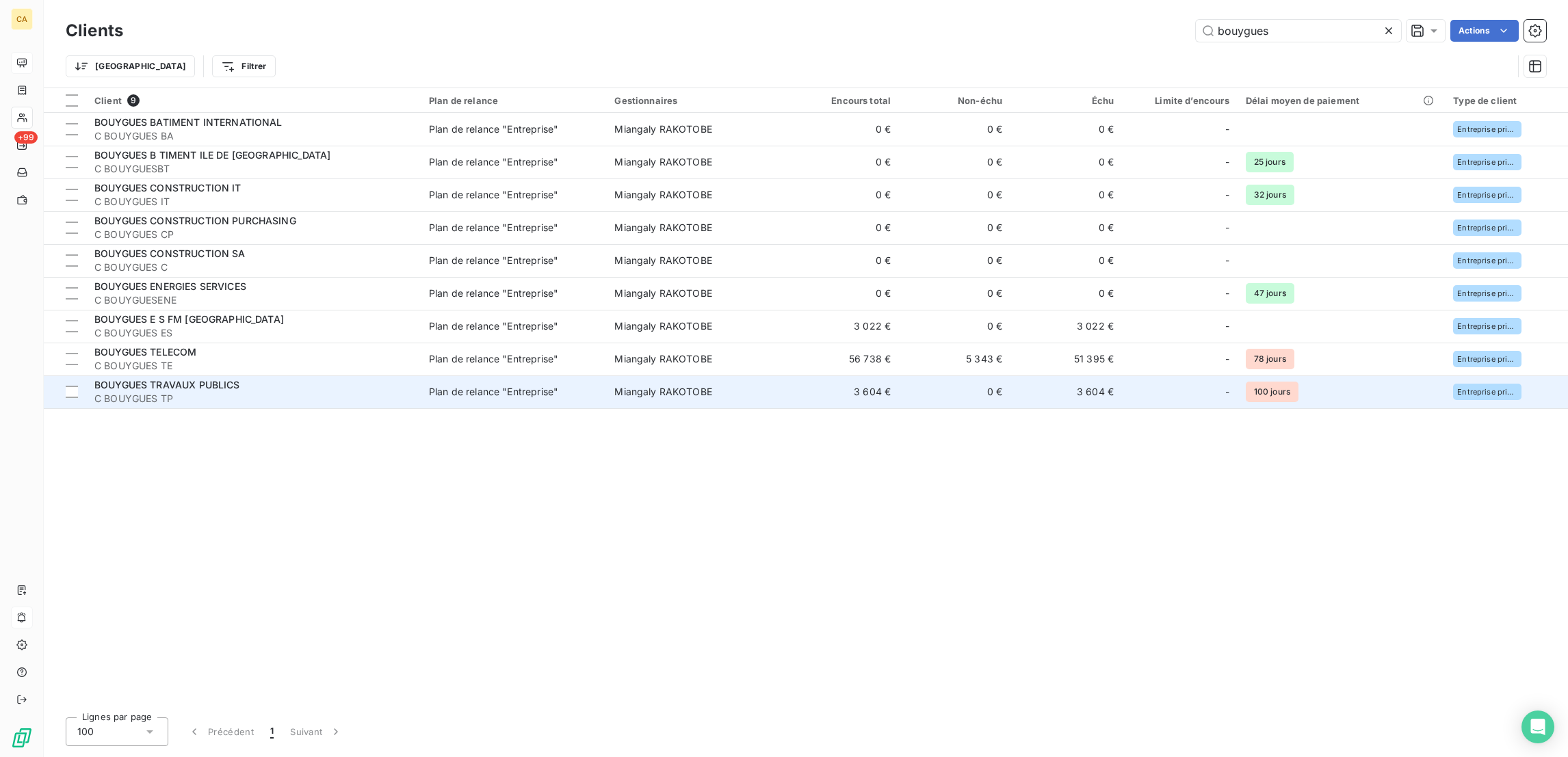
click at [189, 392] on span "C BOUYGUES TP" at bounding box center [253, 399] width 318 height 14
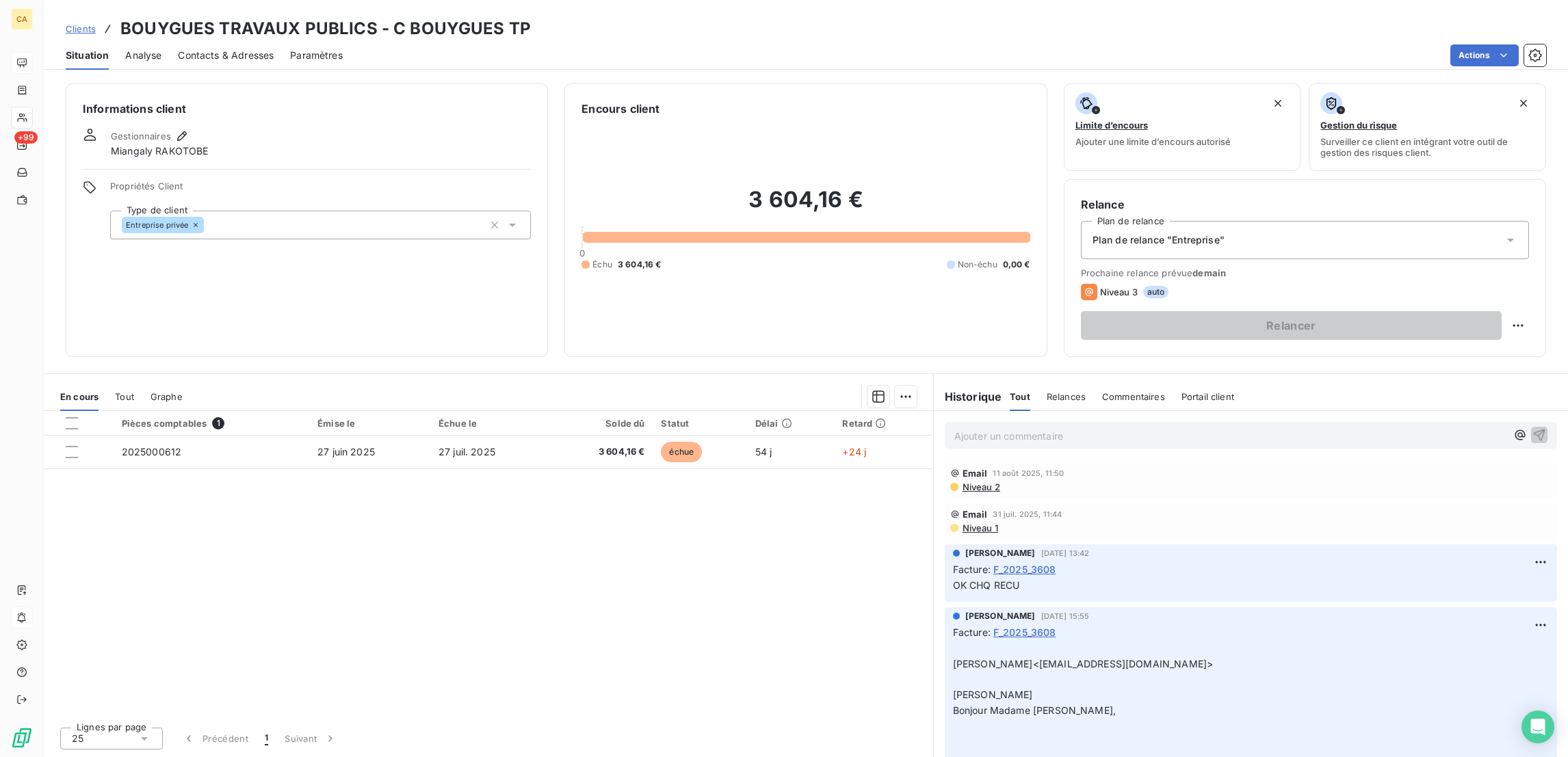
click at [1512, 311] on div "Relancer" at bounding box center [1305, 325] width 448 height 28
click at [1520, 269] on html "CA +99 Clients BOUYGUES TRAVAUX PUBLICS - C BOUYGUES TP Situation Analyse Conta…" at bounding box center [784, 378] width 1568 height 757
click at [1502, 314] on html "CA +99 Clients BOUYGUES TRAVAUX PUBLICS - C BOUYGUES TP Situation Analyse Conta…" at bounding box center [784, 378] width 1568 height 757
click at [1516, 278] on html "CA +99 Clients BOUYGUES TRAVAUX PUBLICS - C BOUYGUES TP Situation Analyse Conta…" at bounding box center [784, 378] width 1568 height 757
click at [1516, 291] on div "Replanifier cette action" at bounding box center [1475, 298] width 123 height 22
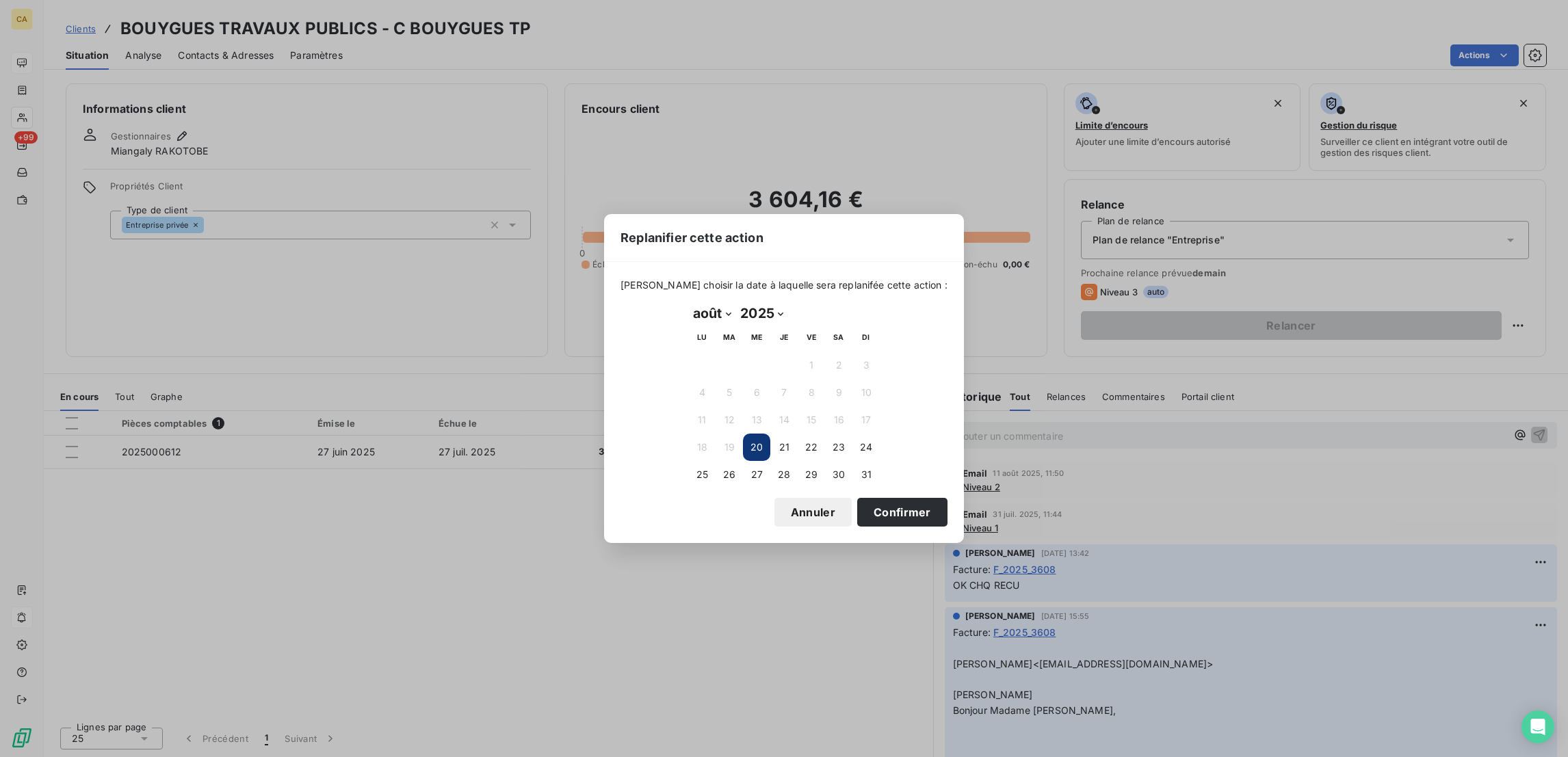
click at [717, 315] on select "janvier février mars avril mai juin juillet août septembre octobre novembre déc…" at bounding box center [712, 313] width 47 height 22
select select "8"
click at [688, 303] on select "janvier février mars avril mai juin juillet août septembre octobre novembre déc…" at bounding box center [712, 313] width 47 height 22
click at [761, 393] on button "10" at bounding box center [756, 393] width 27 height 27
click at [880, 498] on button "Confirmer" at bounding box center [902, 512] width 90 height 28
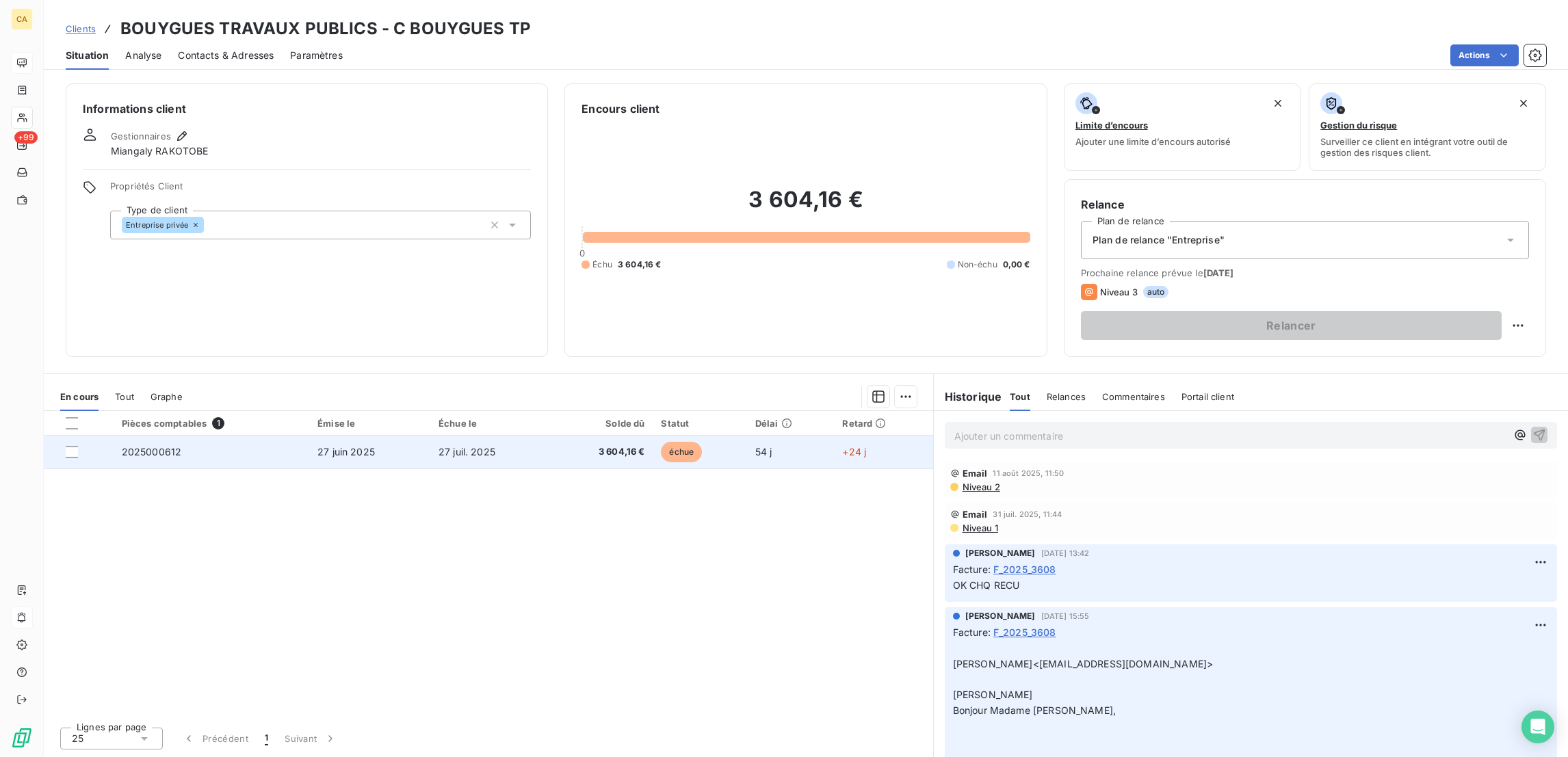
click at [675, 442] on span "échue" at bounding box center [681, 452] width 41 height 21
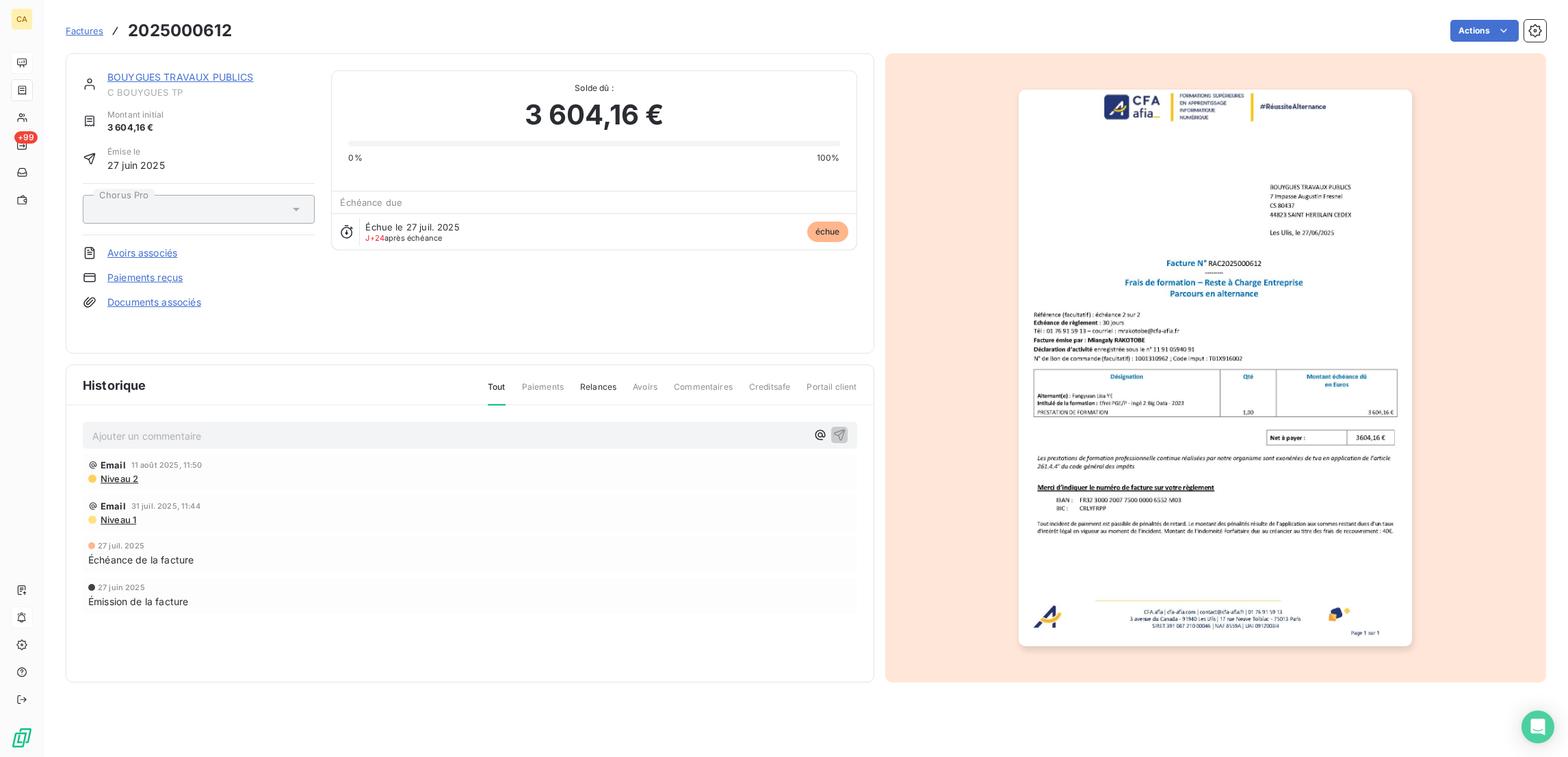
click at [301, 427] on p "Ajouter un commentaire ﻿" at bounding box center [449, 435] width 714 height 17
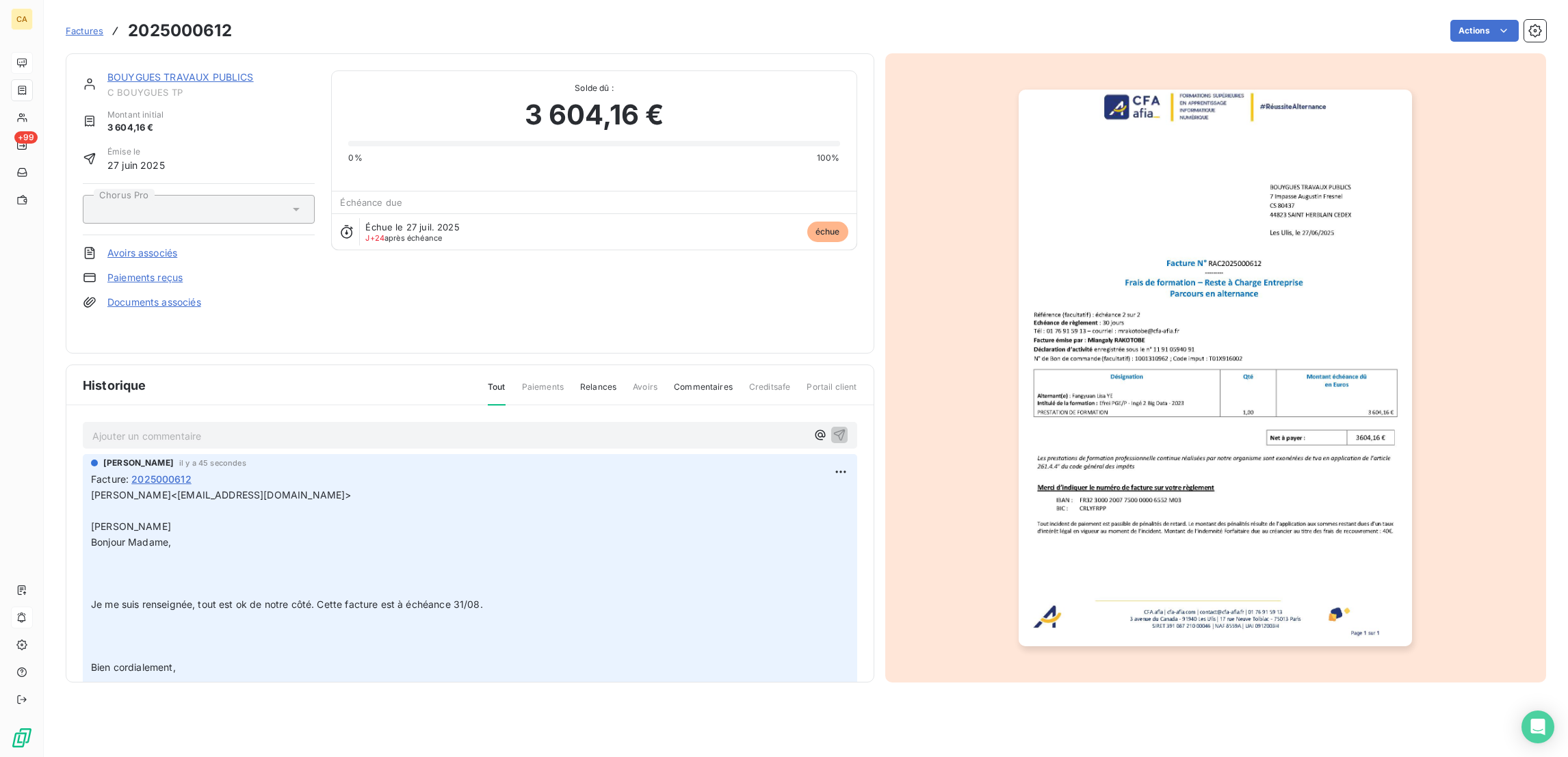
click at [155, 55] on div "BOUYGUES TRAVAUX PUBLICS C BOUYGUES TP Montant initial 3 604,16 € Émise le [DAT…" at bounding box center [469, 203] width 808 height 300
click at [149, 71] on link "BOUYGUES TRAVAUX PUBLICS" at bounding box center [180, 77] width 146 height 12
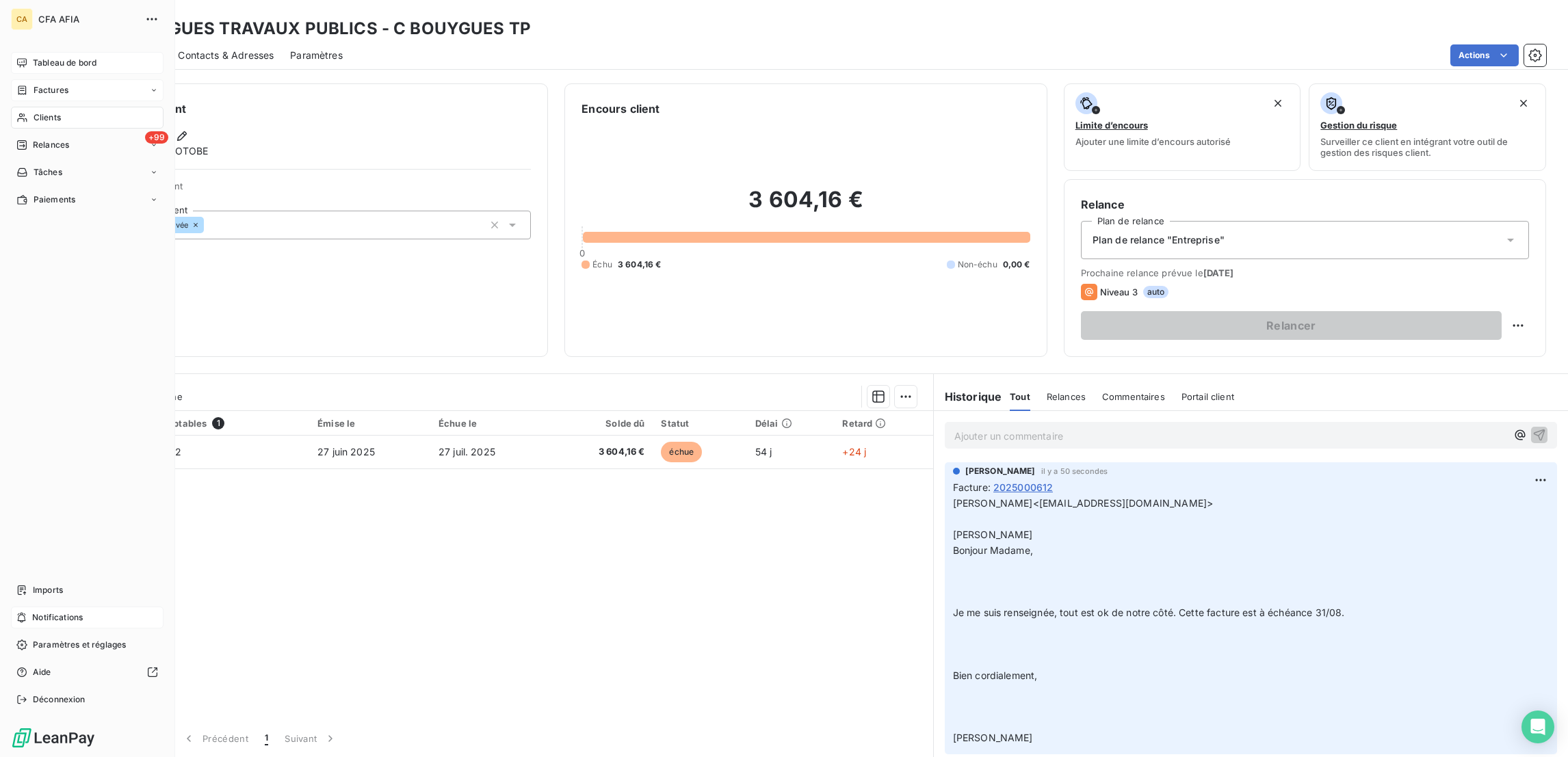
click at [19, 85] on icon at bounding box center [23, 89] width 8 height 9
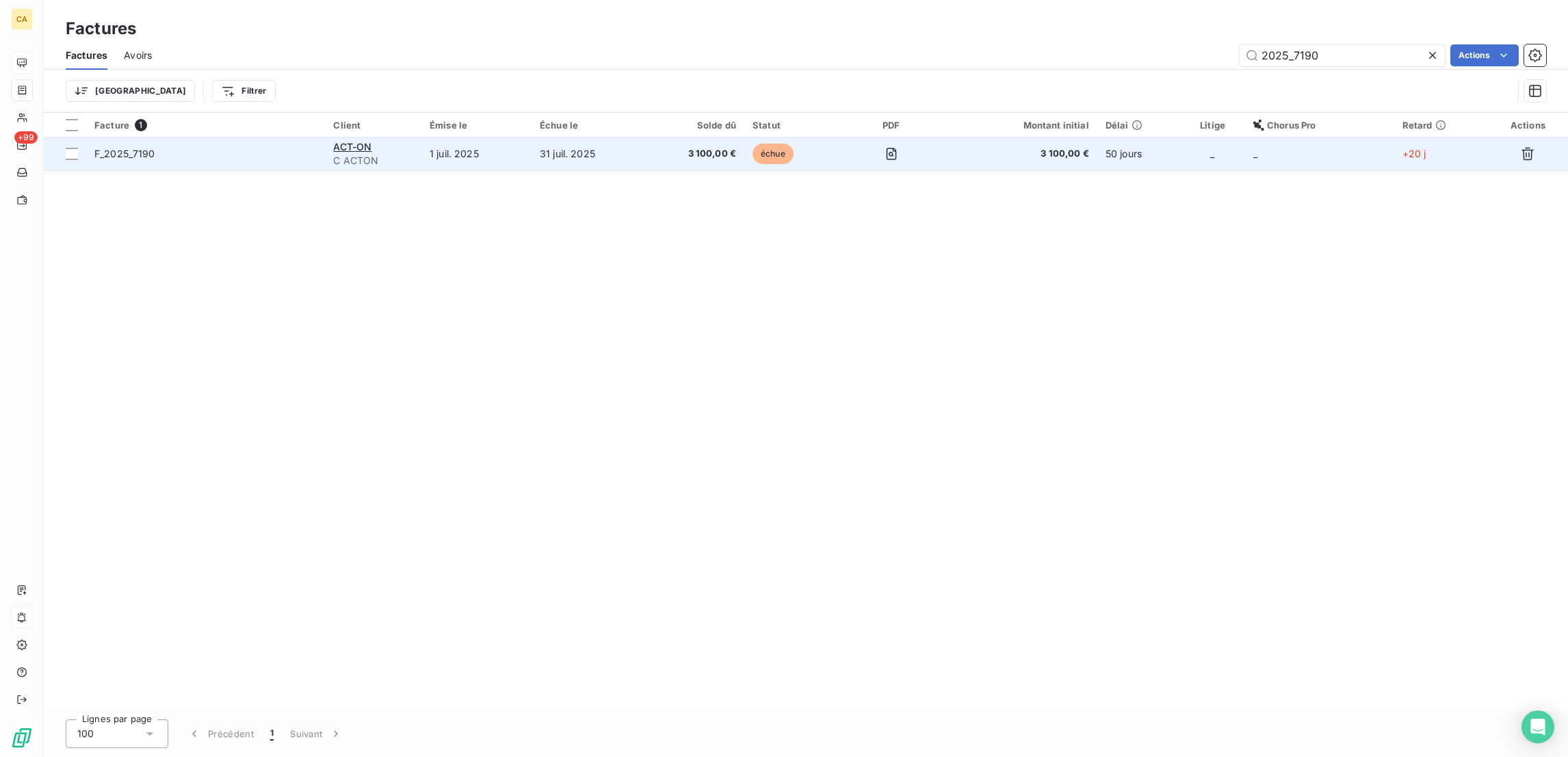
type input "2025_7190"
click at [585, 137] on td "31 juil. 2025" at bounding box center [587, 153] width 112 height 32
